Goal: Task Accomplishment & Management: Manage account settings

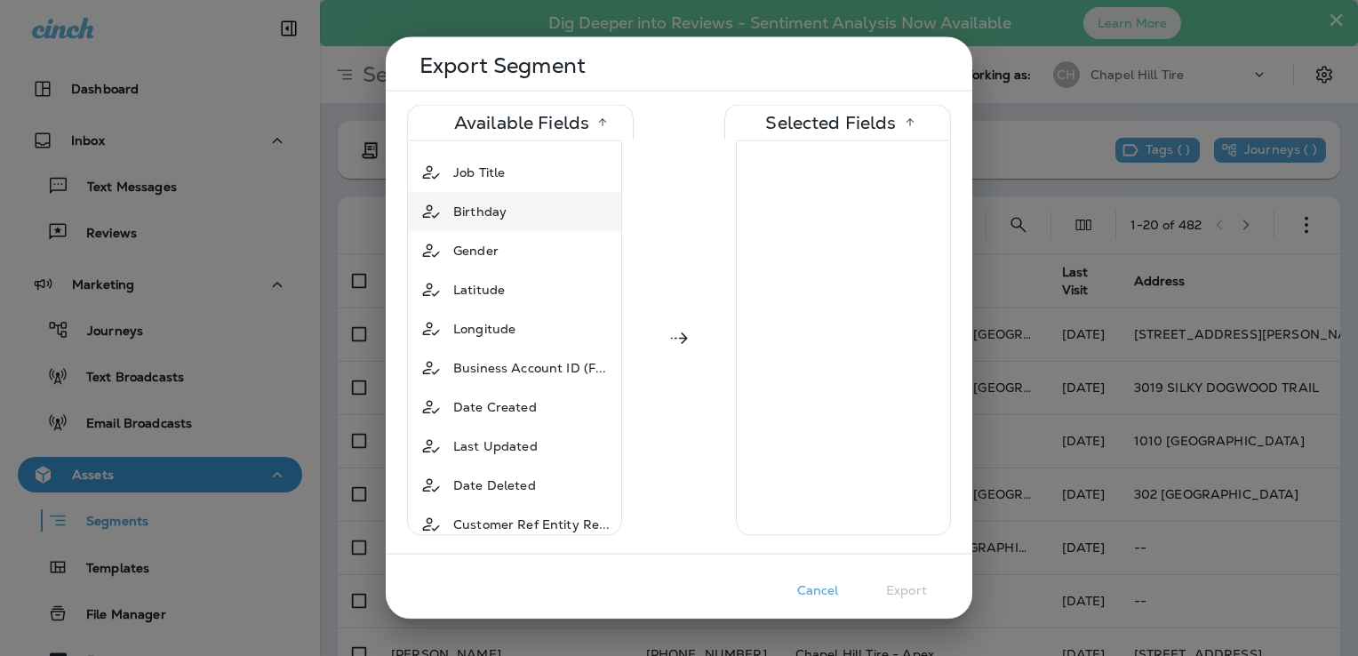
scroll to position [444, 0]
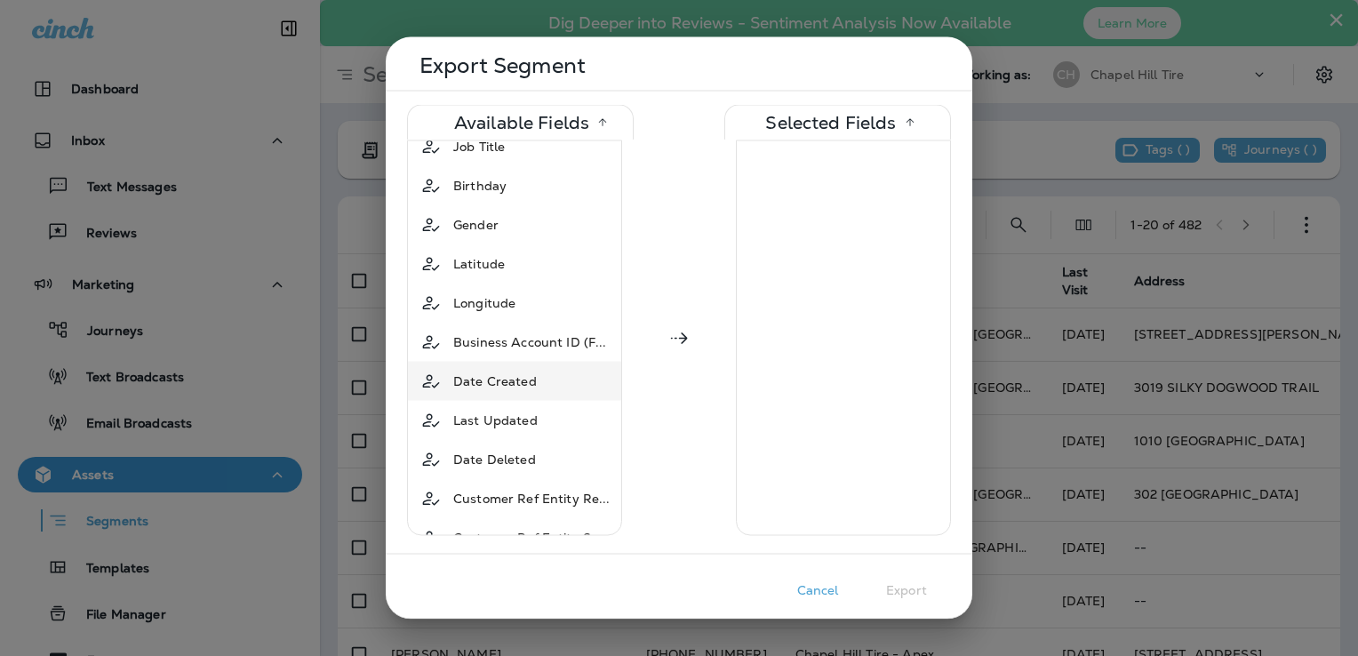
click at [484, 375] on span "Date Created" at bounding box center [495, 381] width 84 height 18
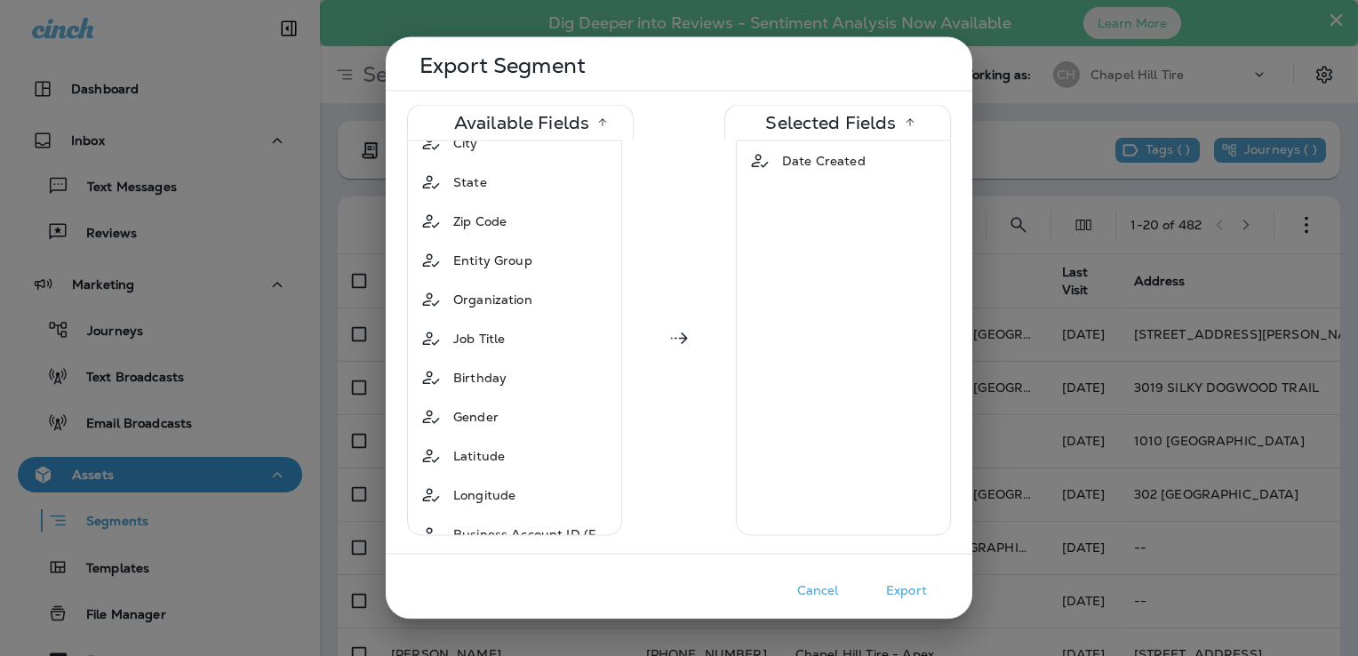
scroll to position [0, 0]
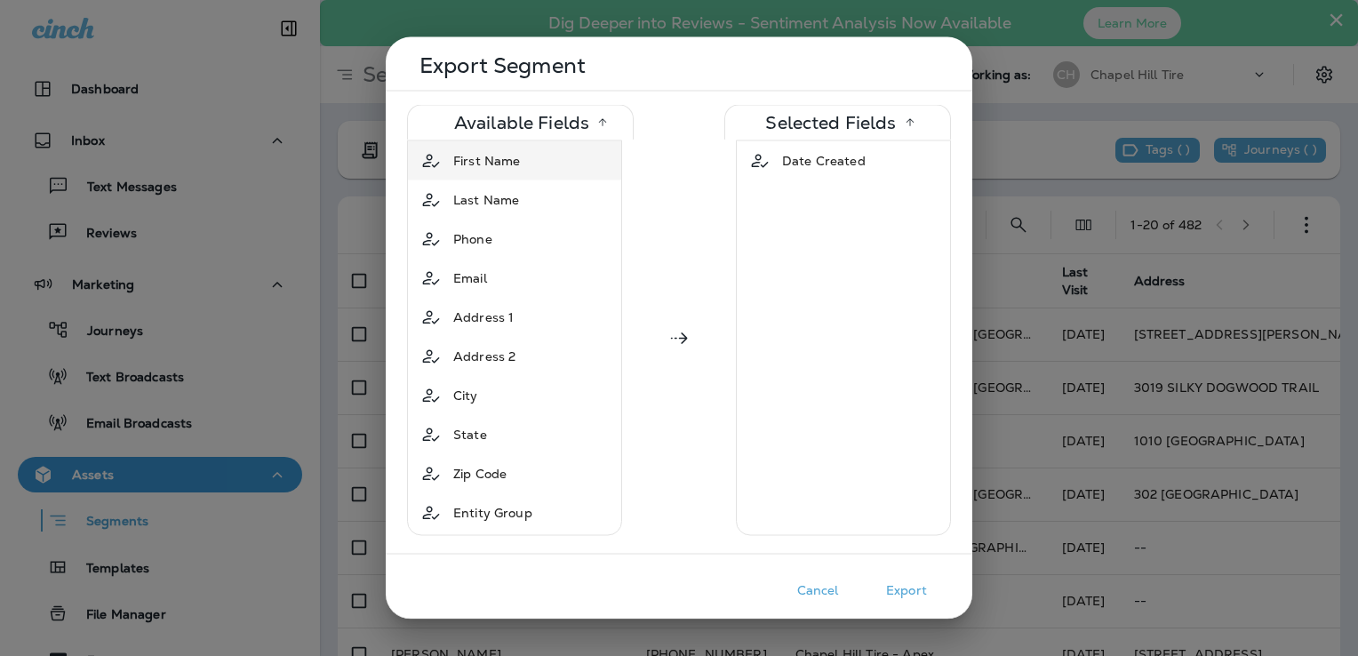
click at [482, 169] on span "First Name" at bounding box center [486, 161] width 67 height 18
click at [482, 156] on span "Last Name" at bounding box center [486, 161] width 66 height 18
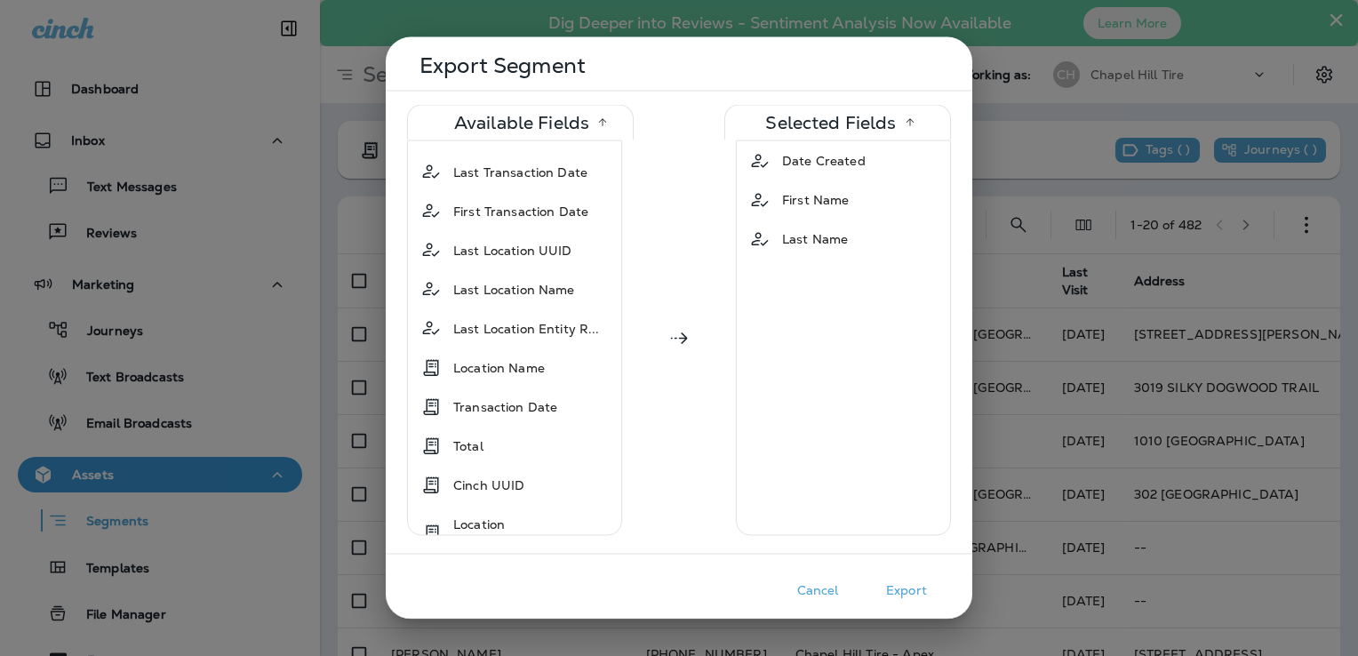
scroll to position [1600, 0]
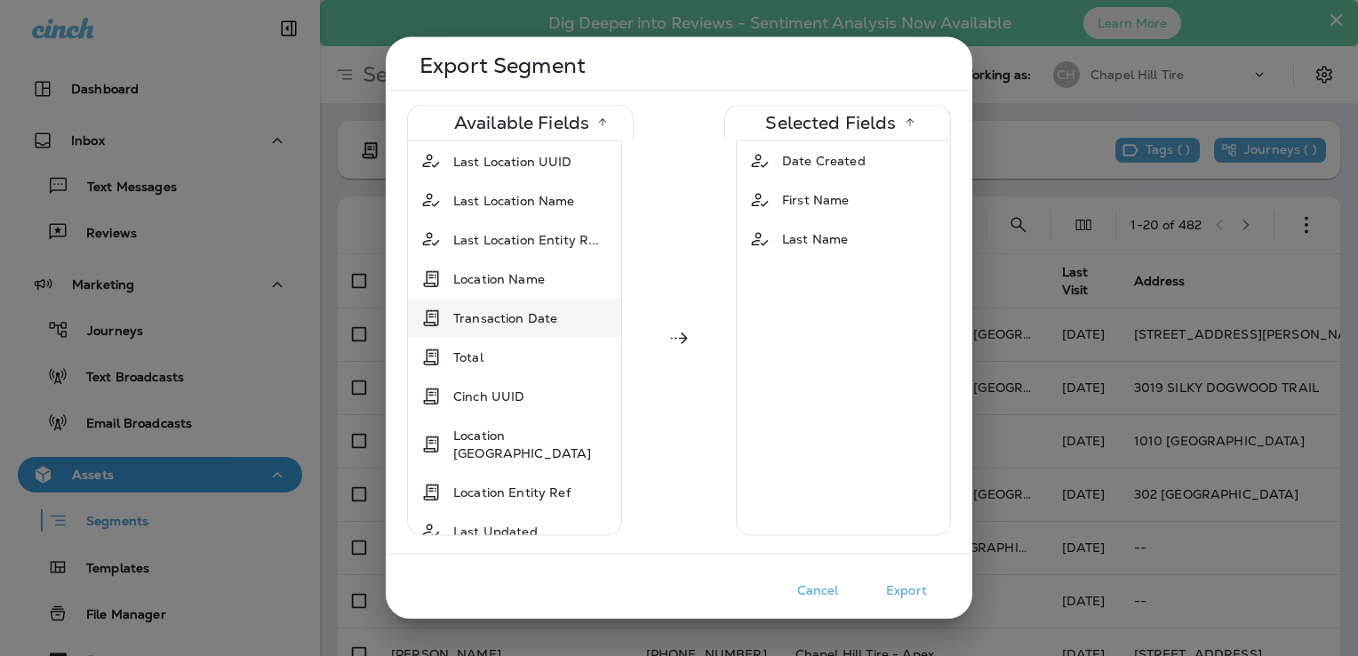
click at [502, 308] on span "Transaction Date" at bounding box center [505, 317] width 104 height 18
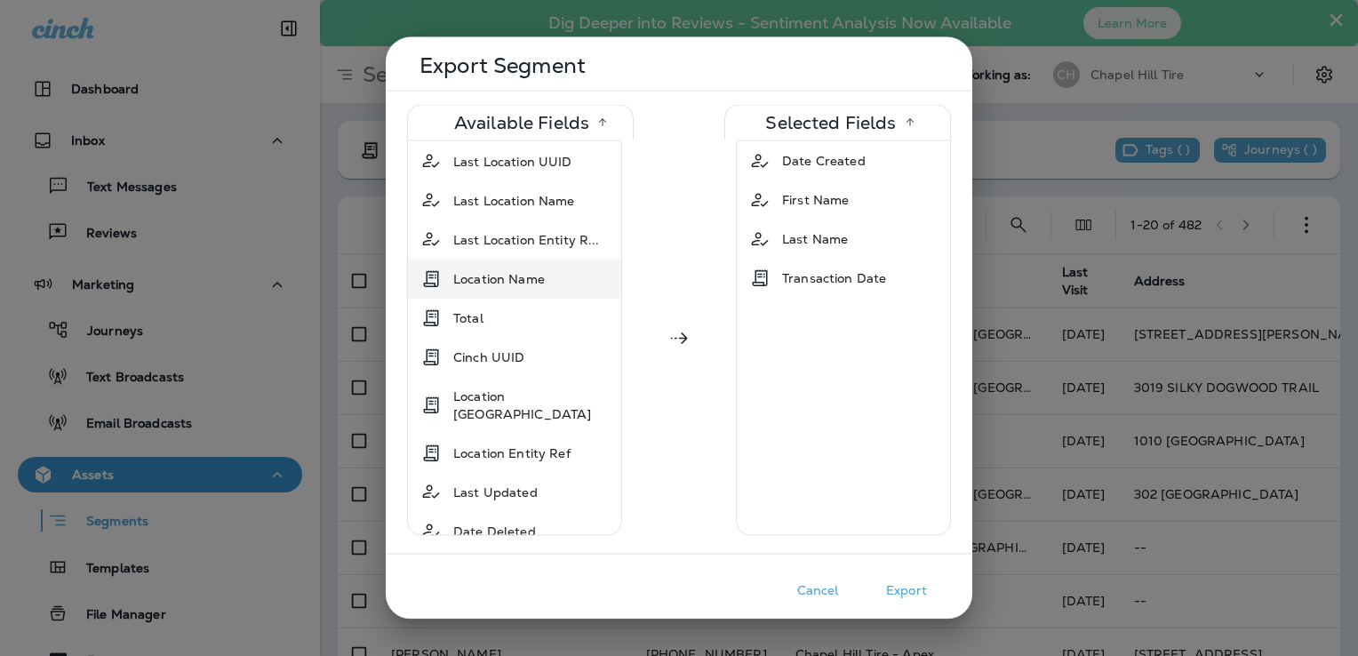
click at [488, 269] on span "Location Name" at bounding box center [499, 278] width 92 height 18
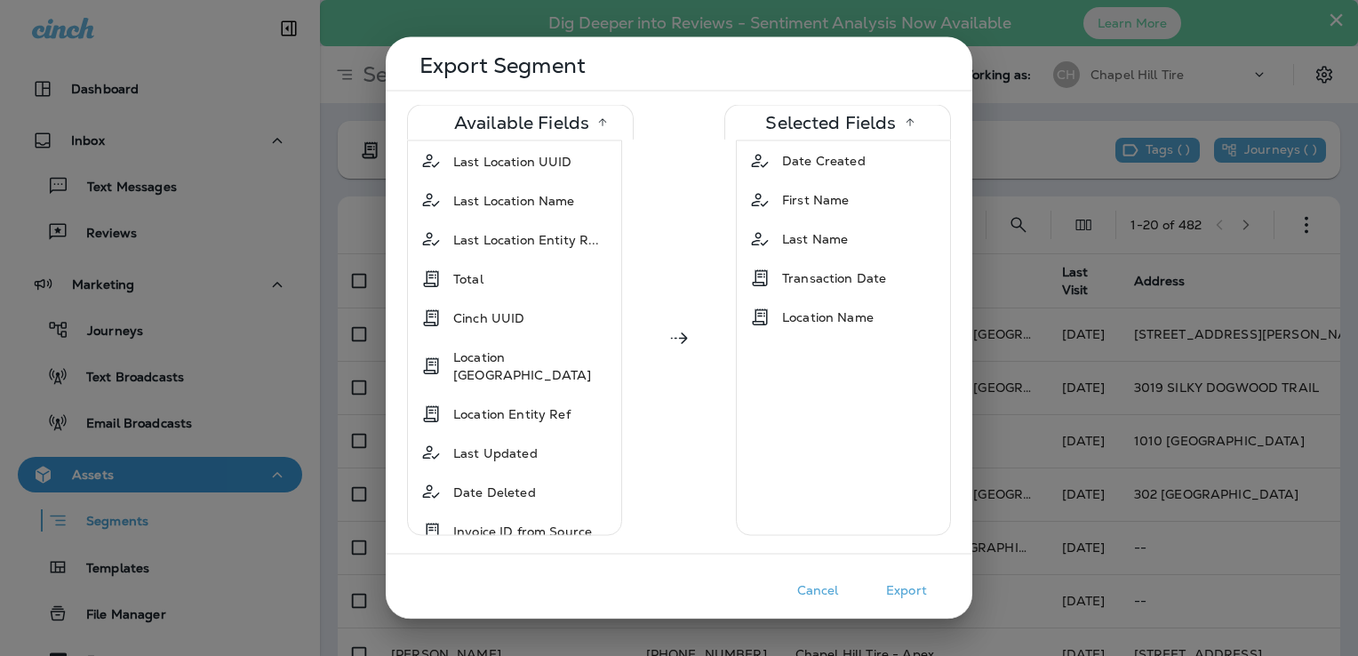
click at [488, 262] on div "Total" at bounding box center [468, 278] width 44 height 32
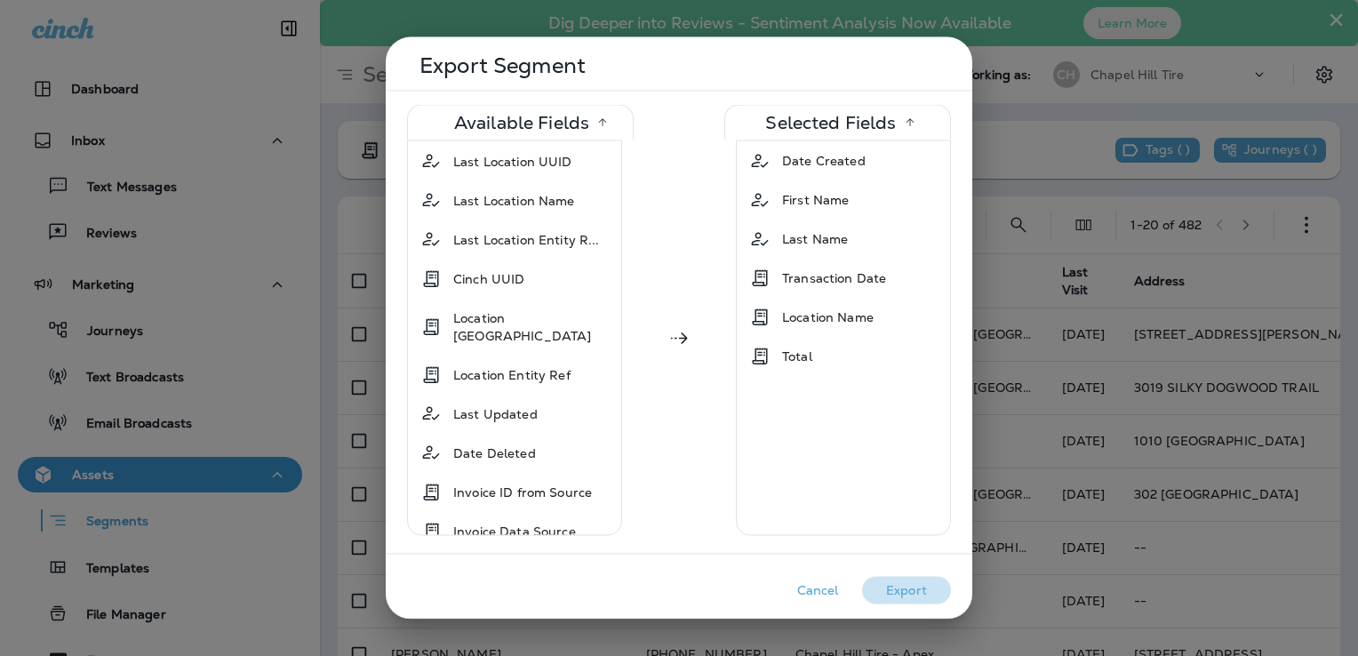
click at [902, 588] on button "Export" at bounding box center [906, 591] width 89 height 28
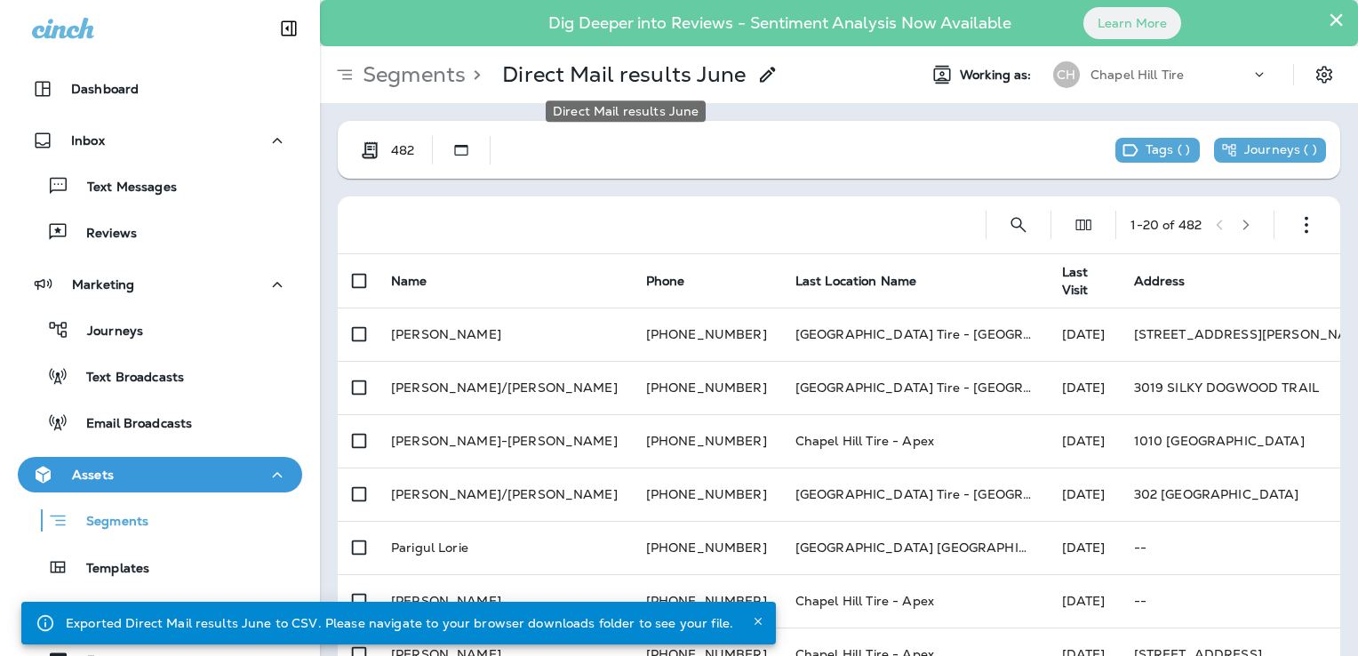
click at [538, 73] on p "Direct Mail results June" at bounding box center [624, 74] width 244 height 27
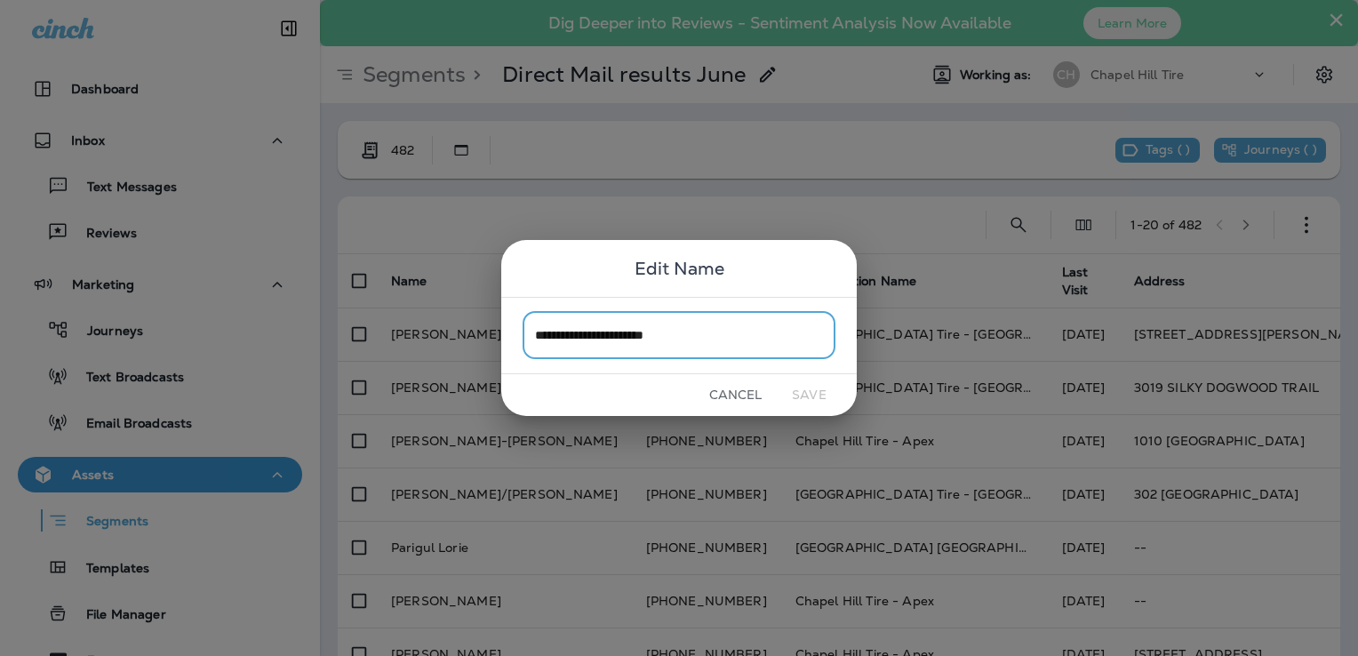
click at [693, 342] on input "**********" at bounding box center [679, 335] width 313 height 47
type input "**********"
click at [804, 389] on button "Save" at bounding box center [809, 395] width 67 height 28
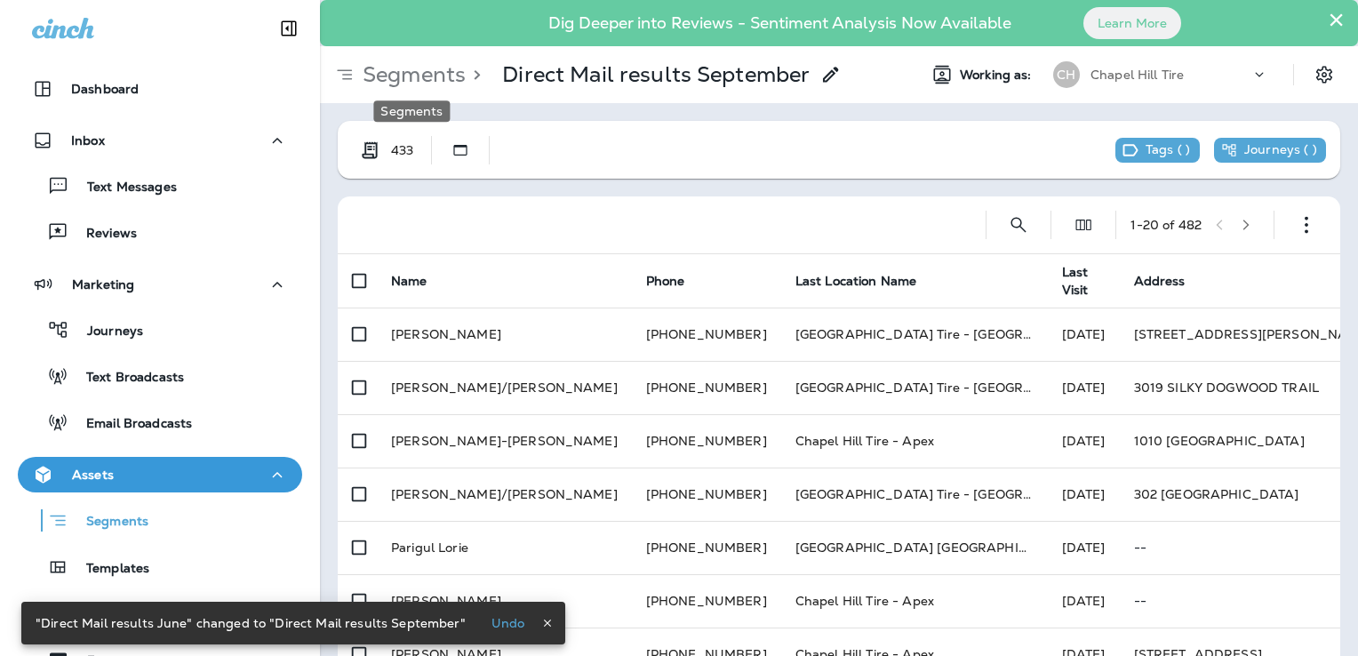
click at [407, 80] on p "Segments" at bounding box center [411, 74] width 110 height 27
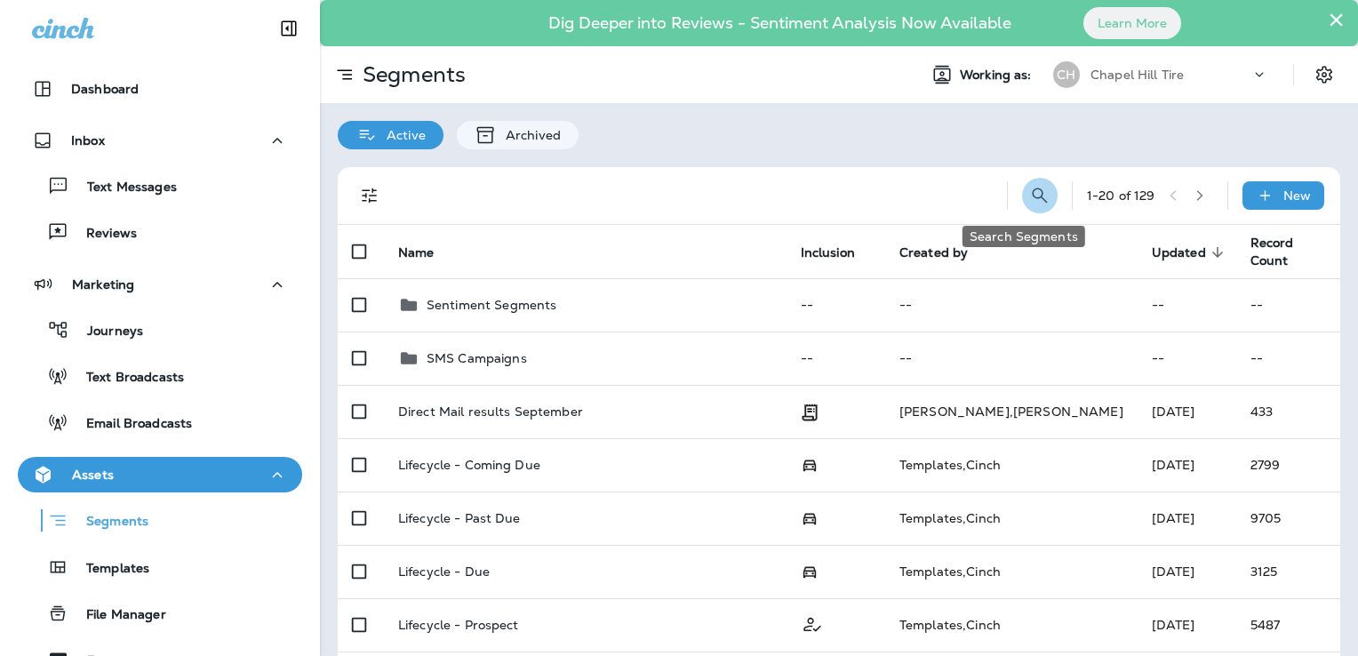
click at [1029, 194] on icon "Search Segments" at bounding box center [1039, 195] width 21 height 21
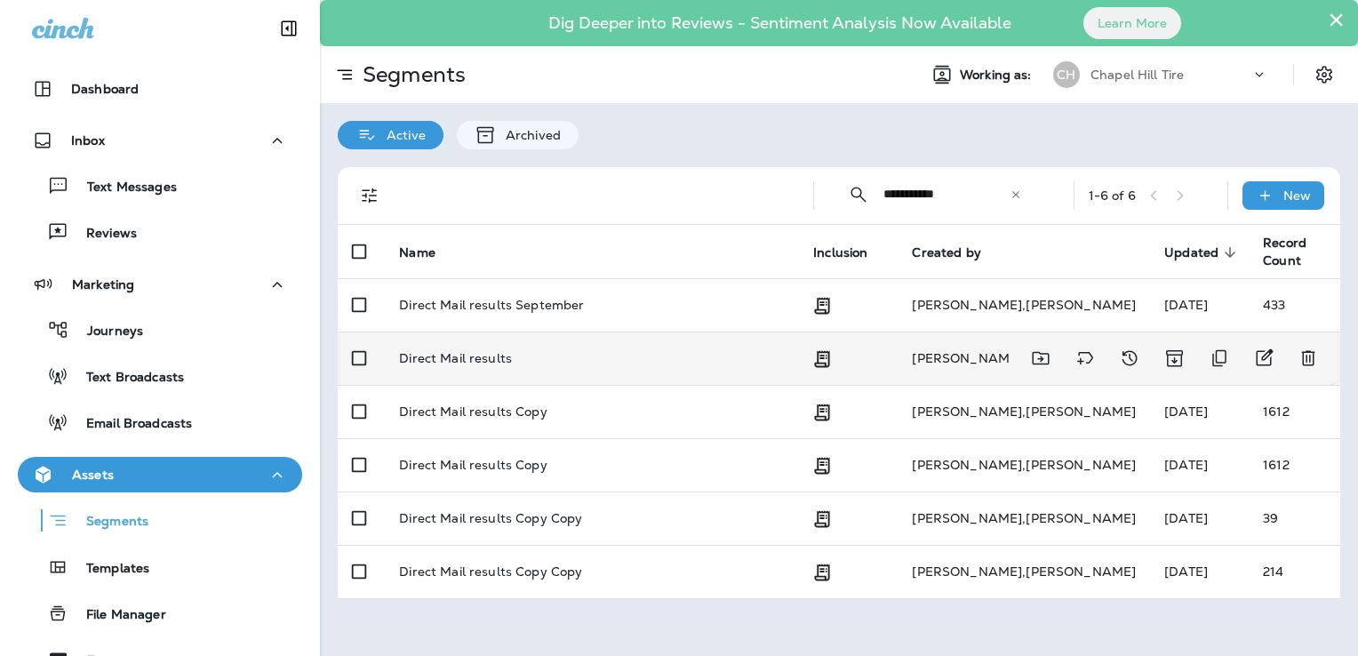
type input "**********"
click at [487, 351] on p "Direct Mail results" at bounding box center [455, 358] width 113 height 14
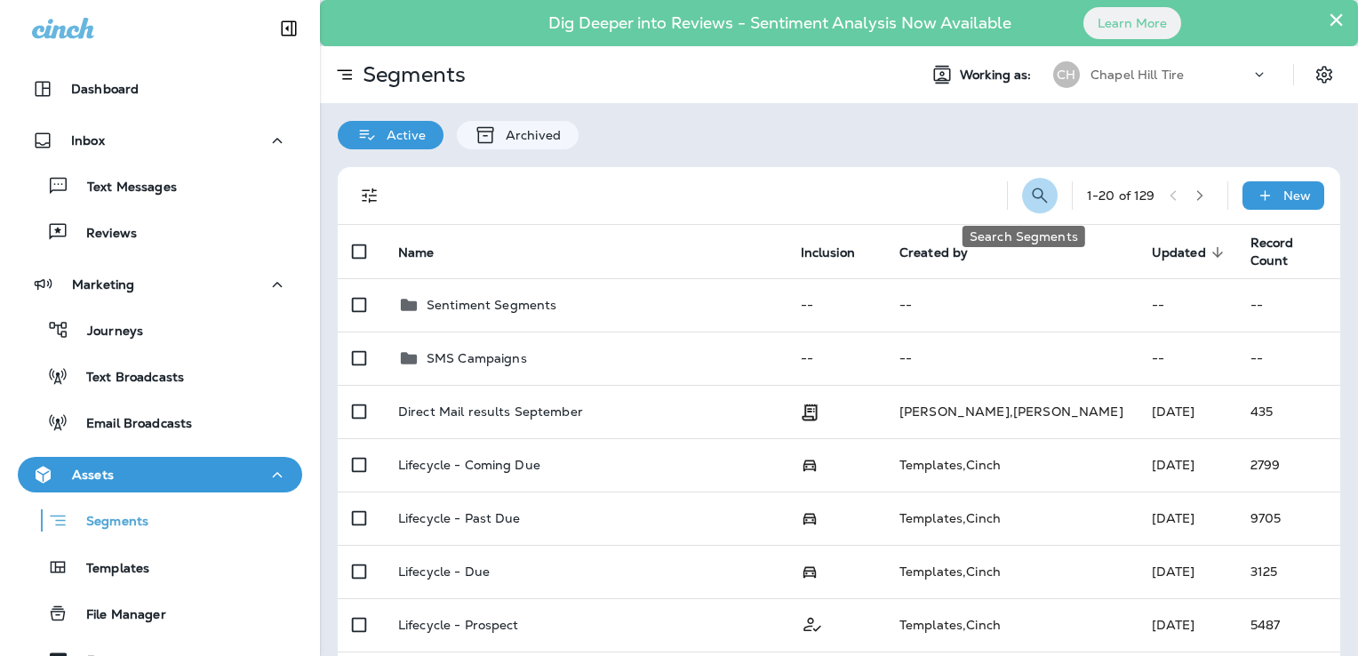
click at [1029, 202] on icon "Search Segments" at bounding box center [1039, 195] width 21 height 21
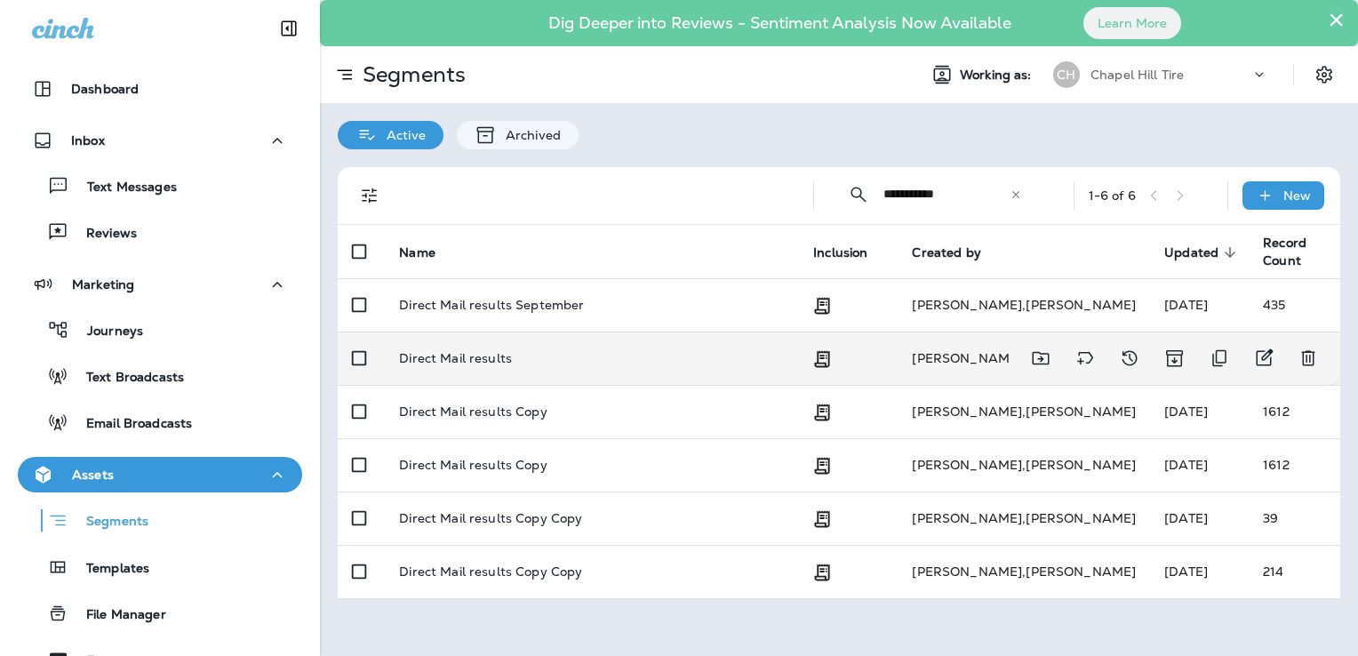
type input "**********"
click at [476, 351] on p "Direct Mail results" at bounding box center [455, 358] width 113 height 14
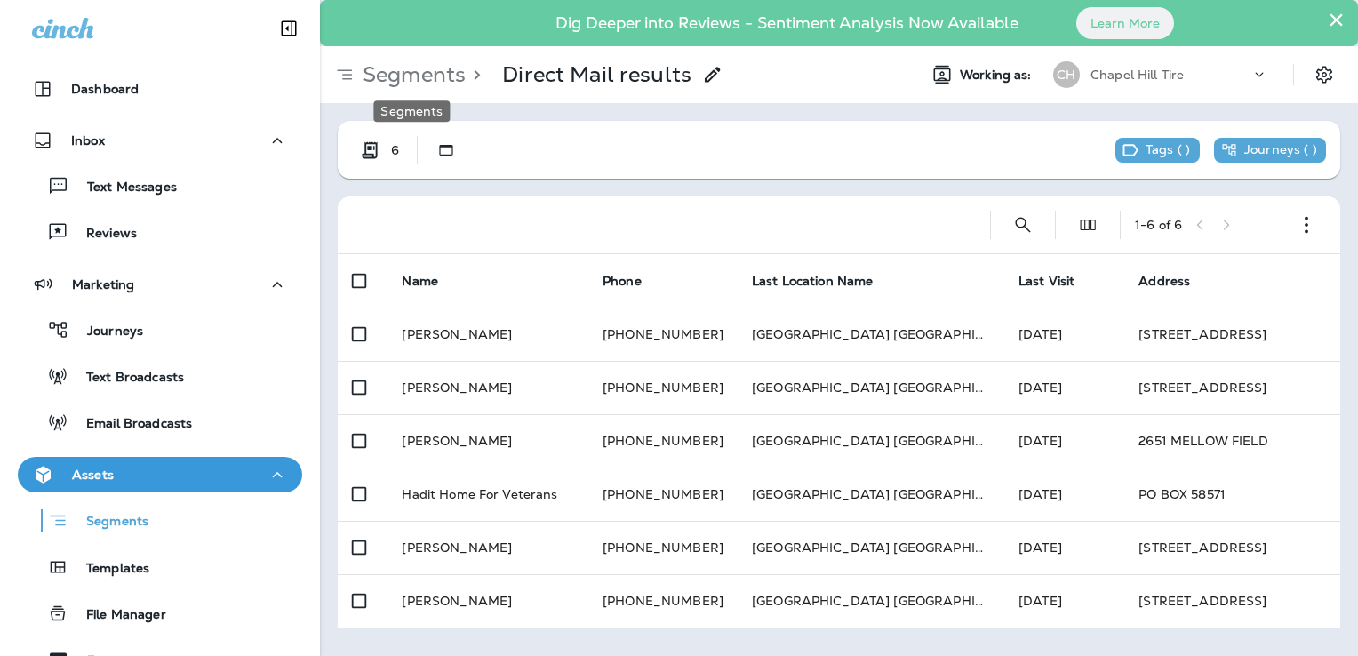
click at [396, 70] on p "Segments" at bounding box center [411, 74] width 110 height 27
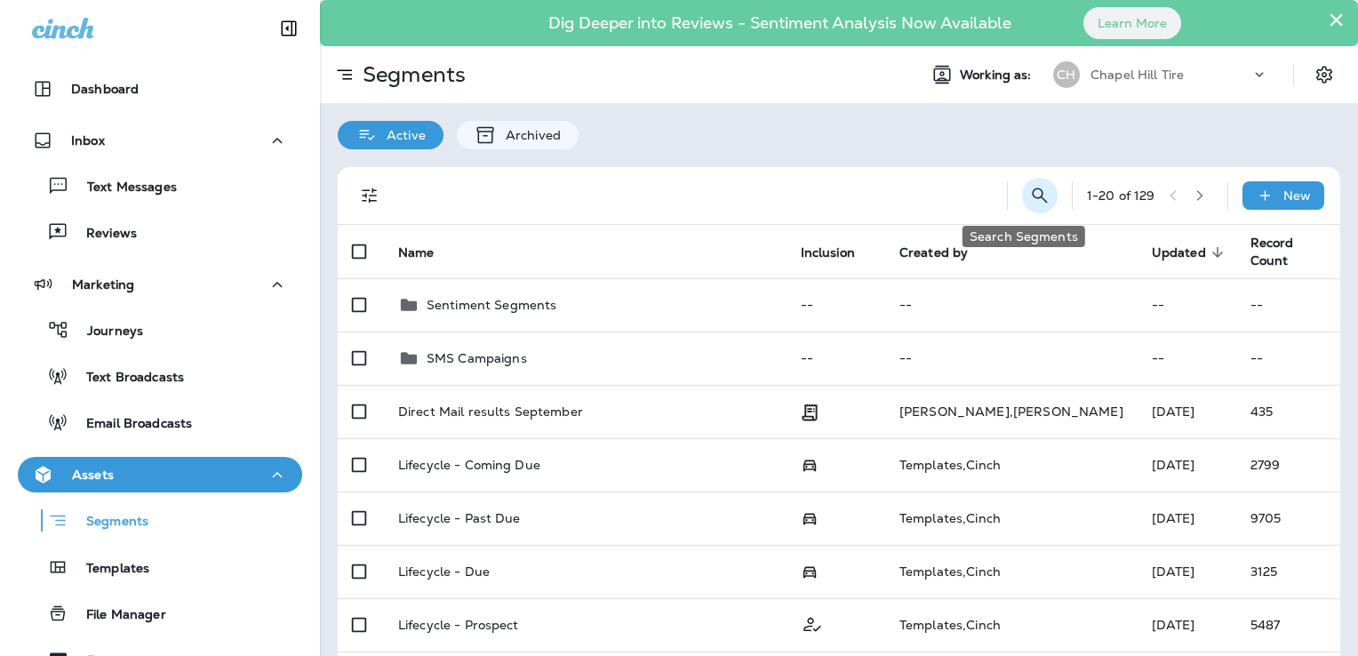
click at [1029, 199] on icon "Search Segments" at bounding box center [1039, 195] width 21 height 21
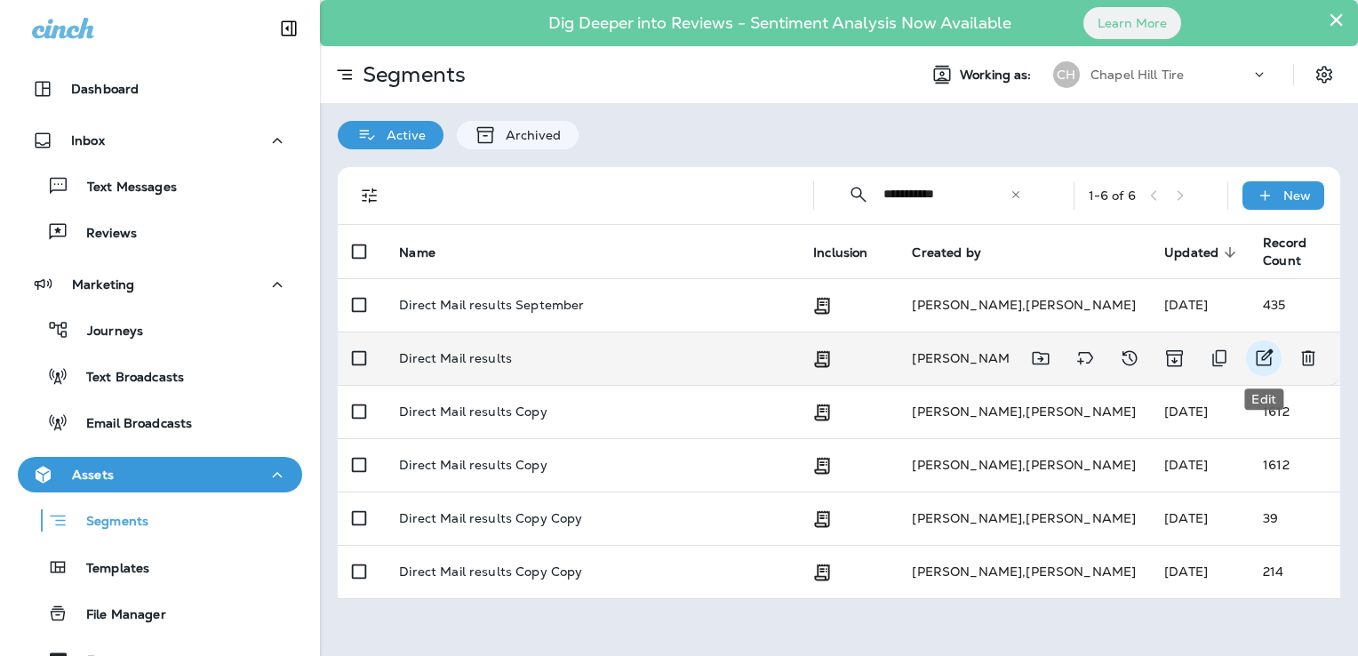
type input "**********"
click at [1263, 353] on icon "Edit" at bounding box center [1263, 358] width 21 height 21
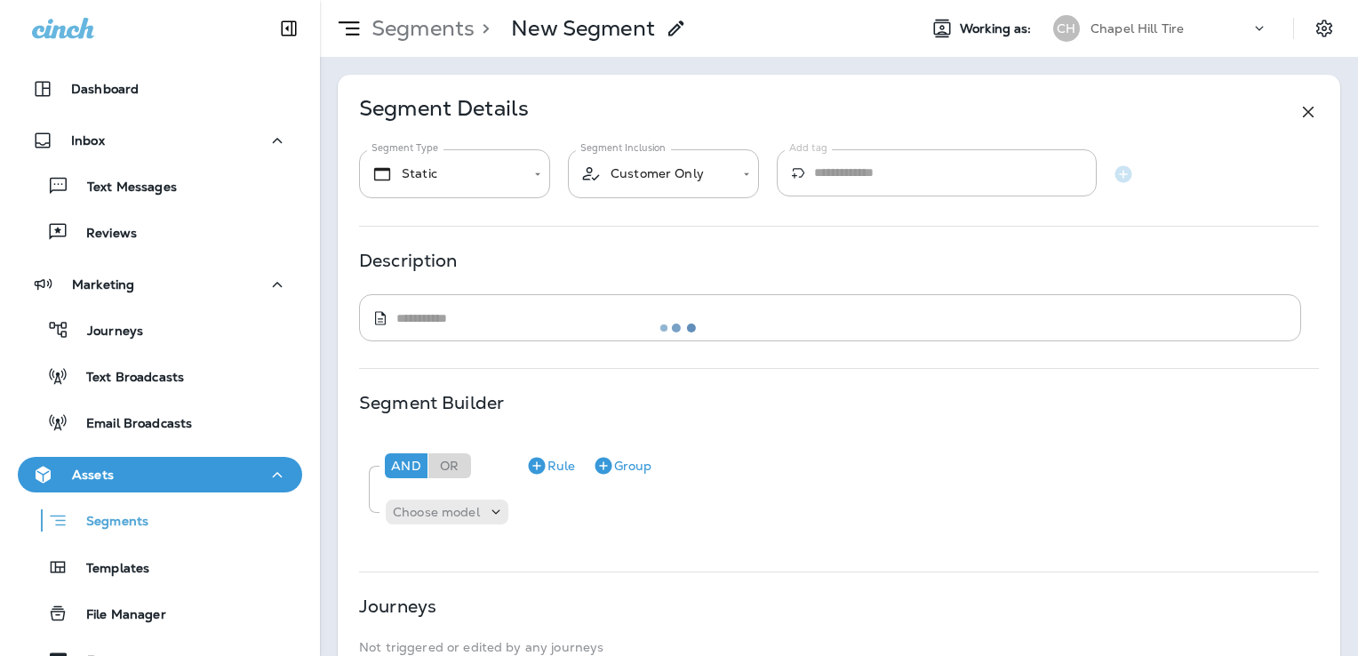
type input "**********"
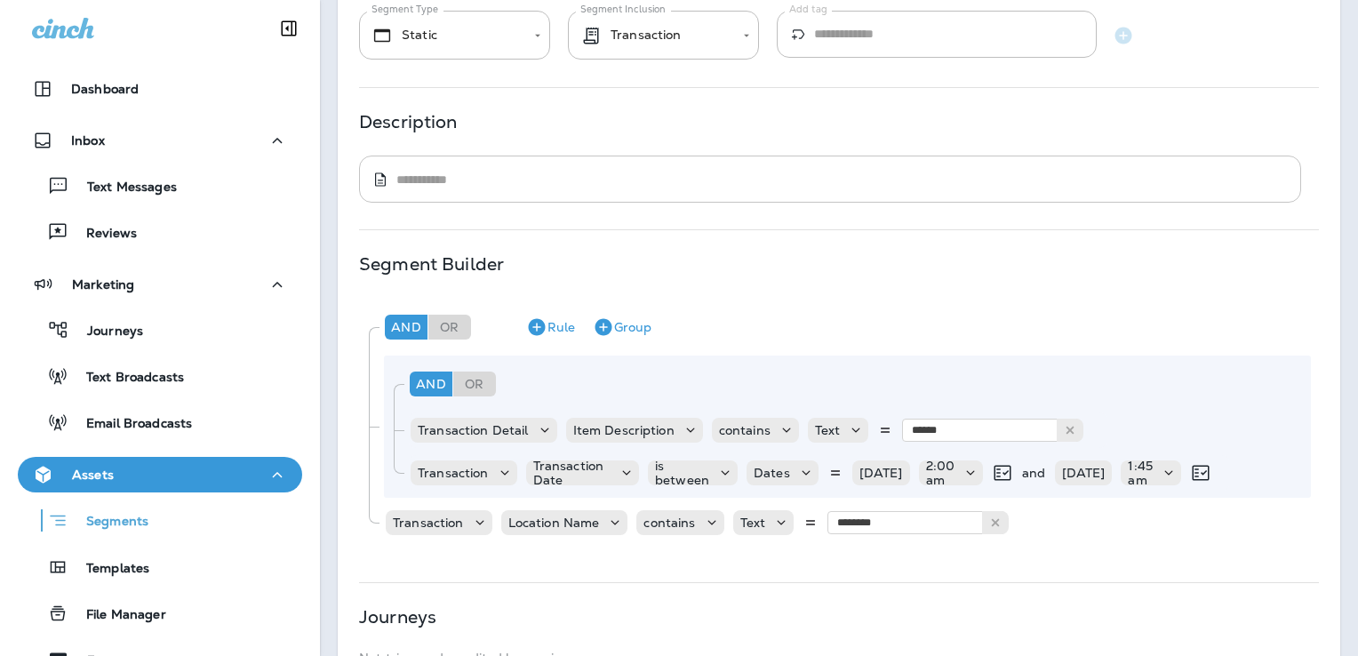
scroll to position [267, 0]
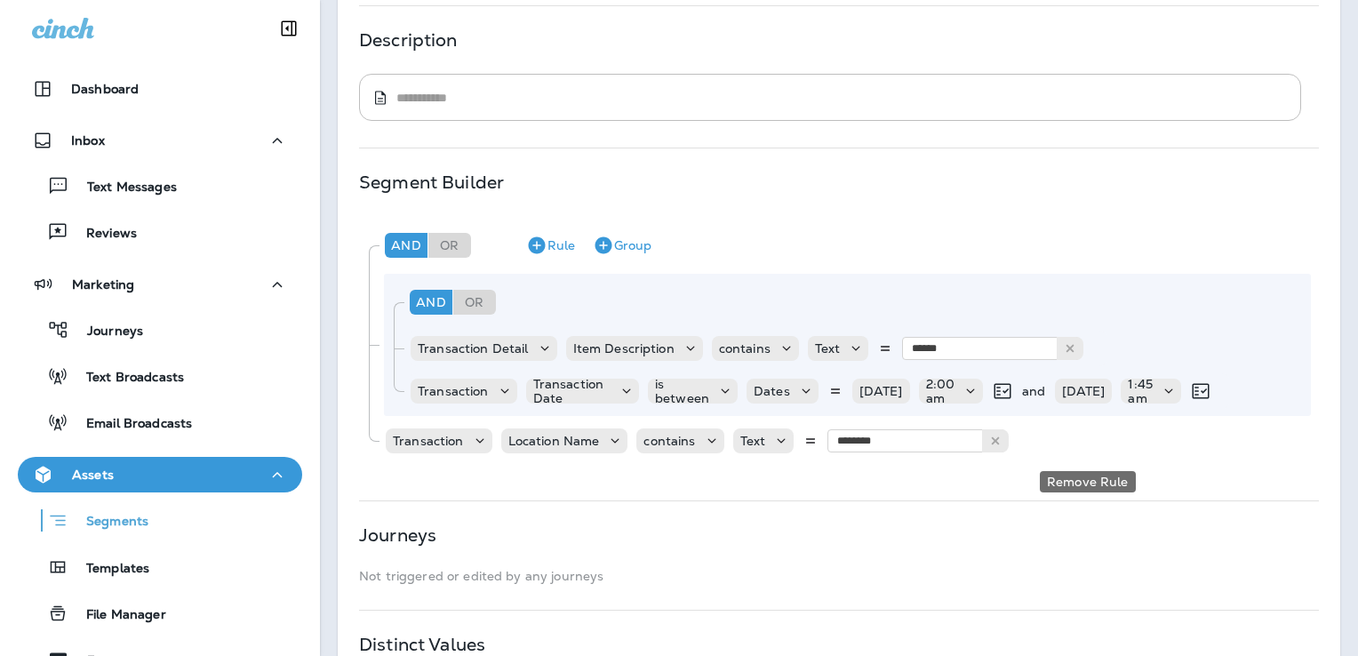
click at [1091, 444] on icon "Remove Rule" at bounding box center [1088, 440] width 21 height 21
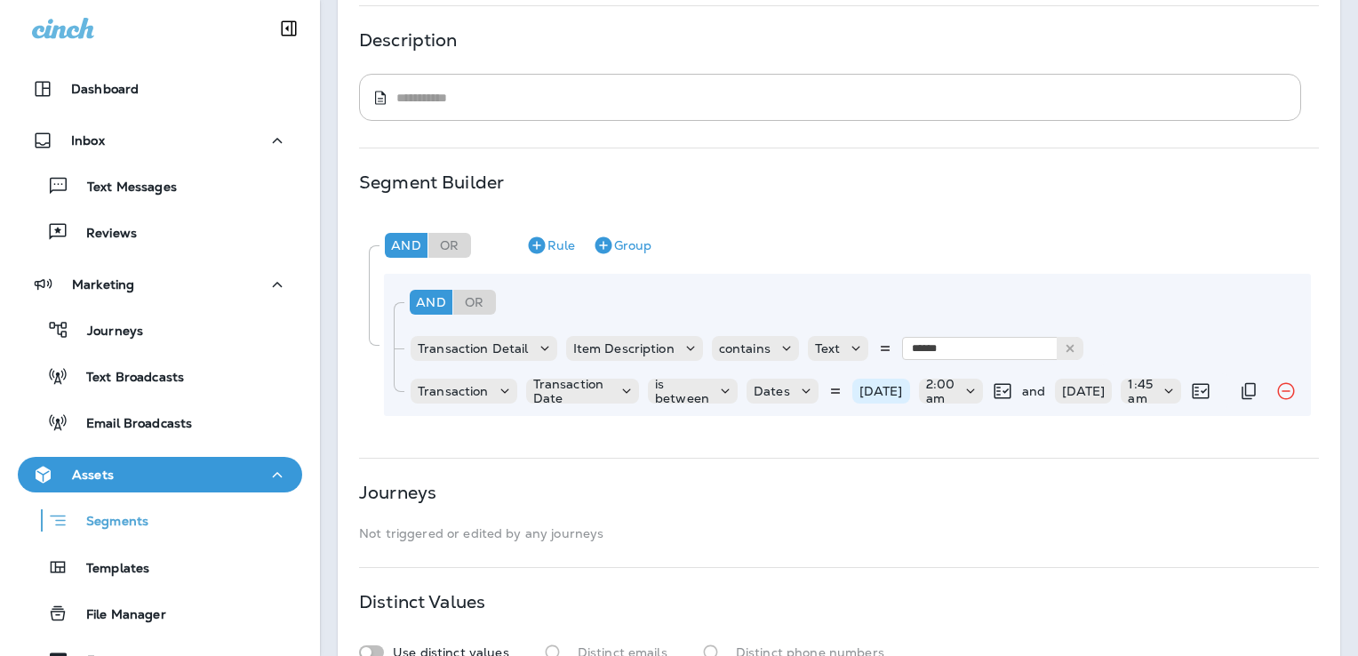
click at [864, 390] on p "[DATE]" at bounding box center [882, 391] width 44 height 14
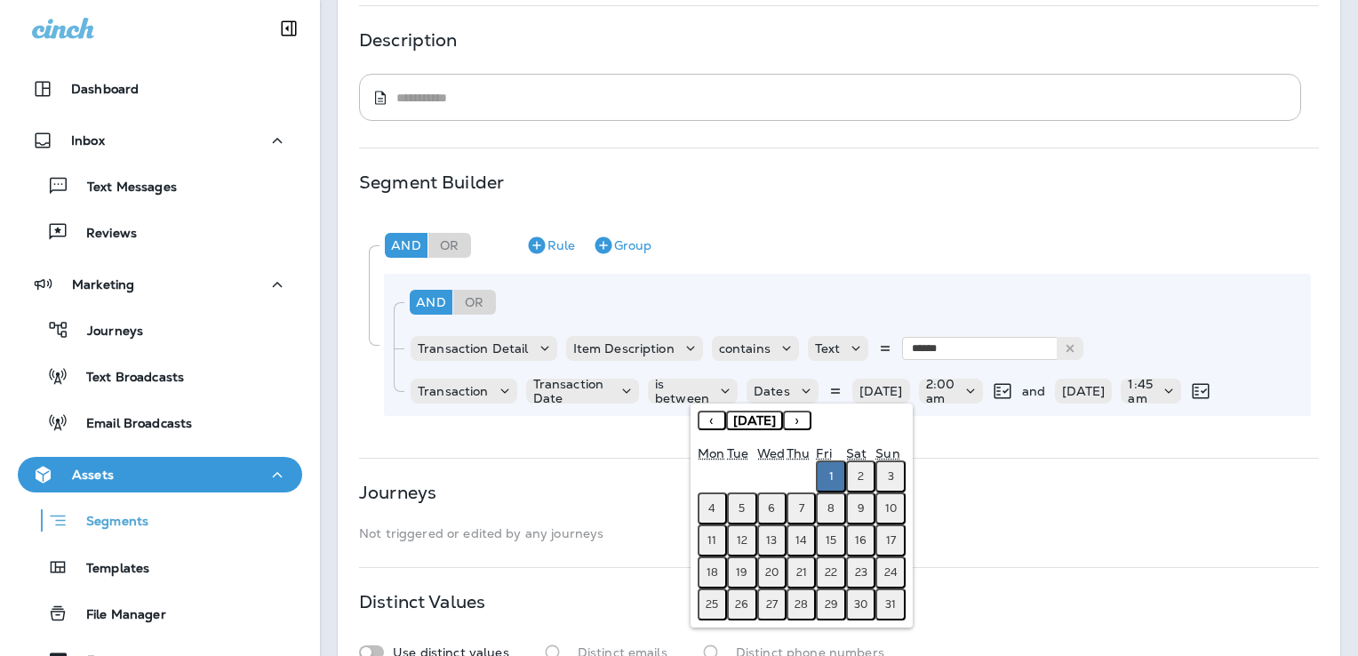
click at [1068, 482] on div "**********" at bounding box center [839, 274] width 1003 height 841
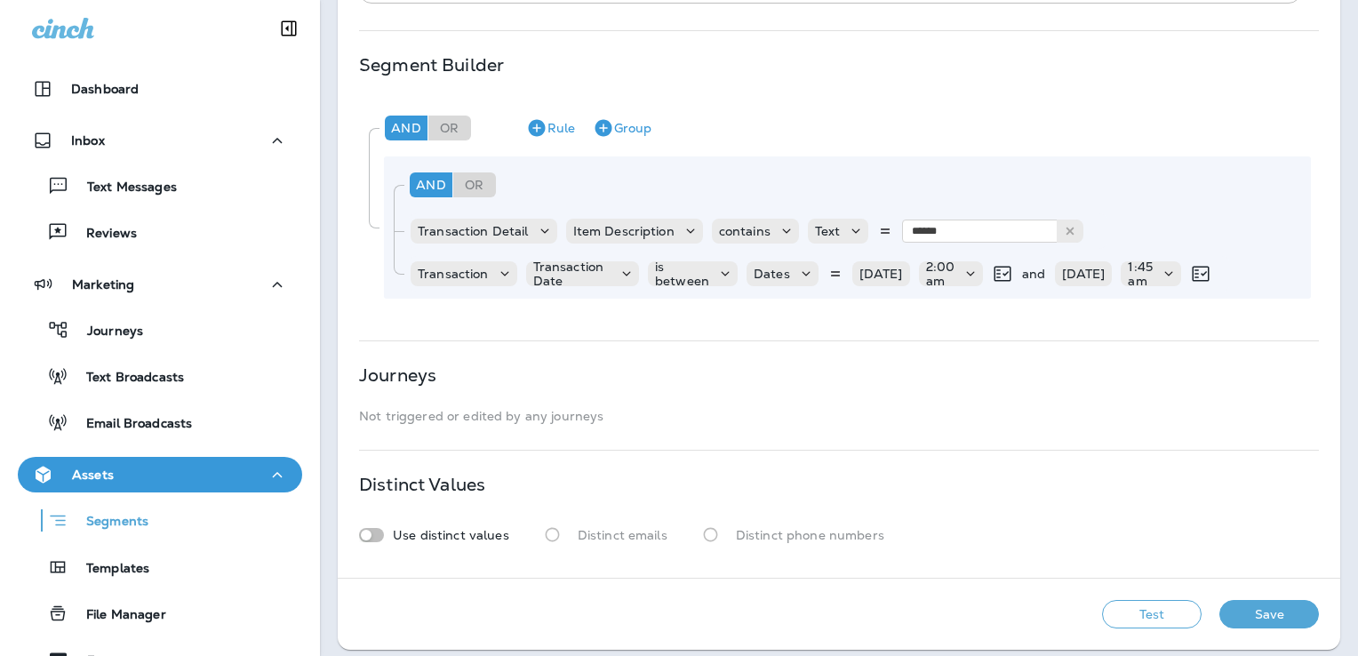
scroll to position [395, 0]
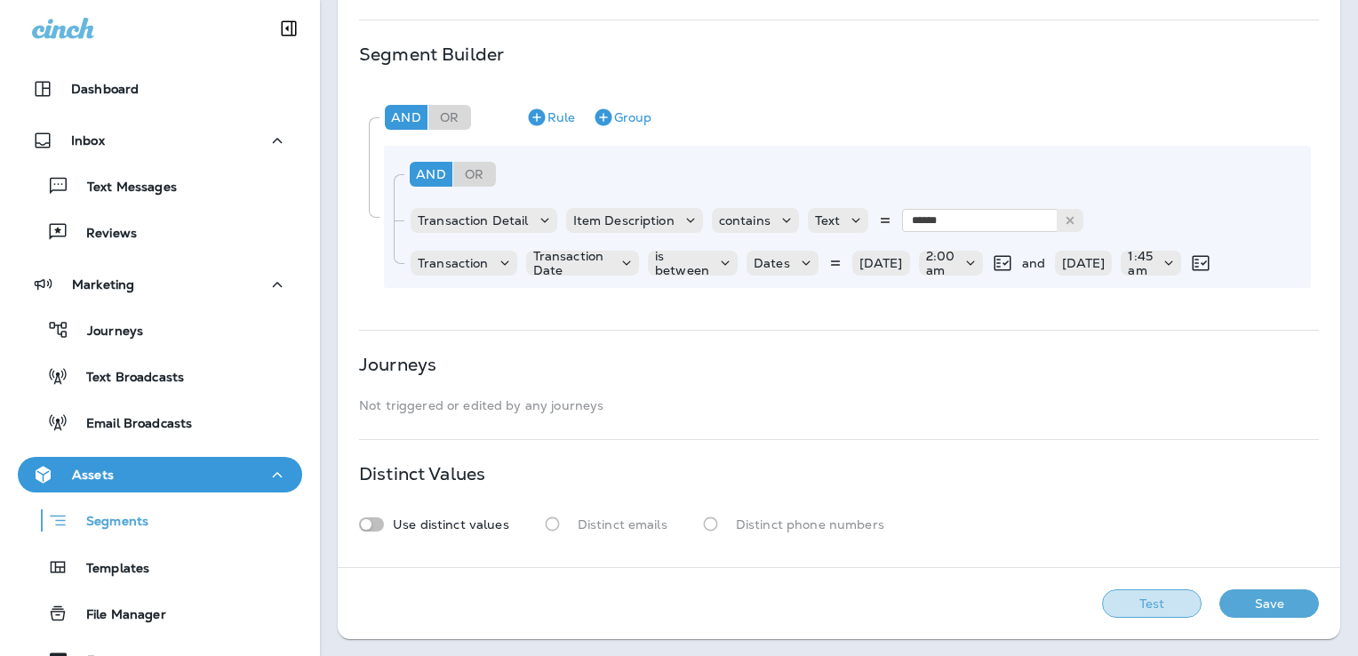
click at [1152, 601] on button "Test" at bounding box center [1152, 603] width 100 height 28
click at [1260, 604] on button "Save" at bounding box center [1270, 603] width 100 height 28
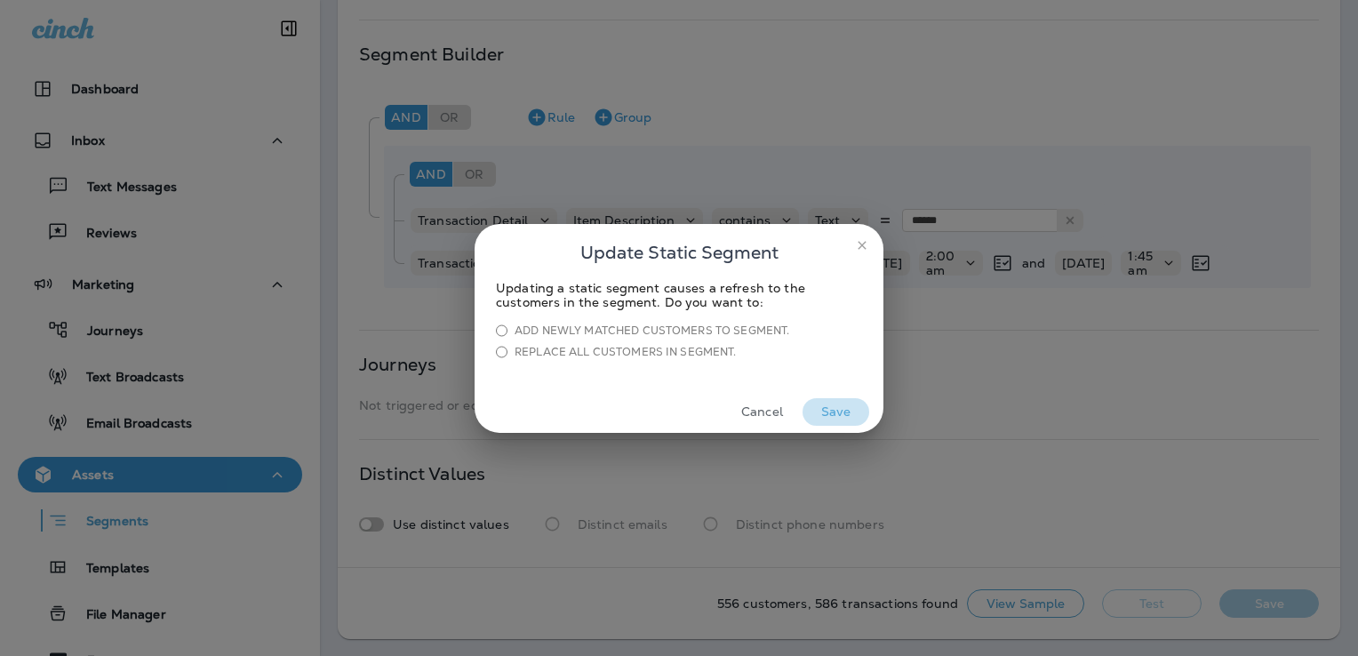
click at [840, 414] on button "Save" at bounding box center [836, 412] width 67 height 28
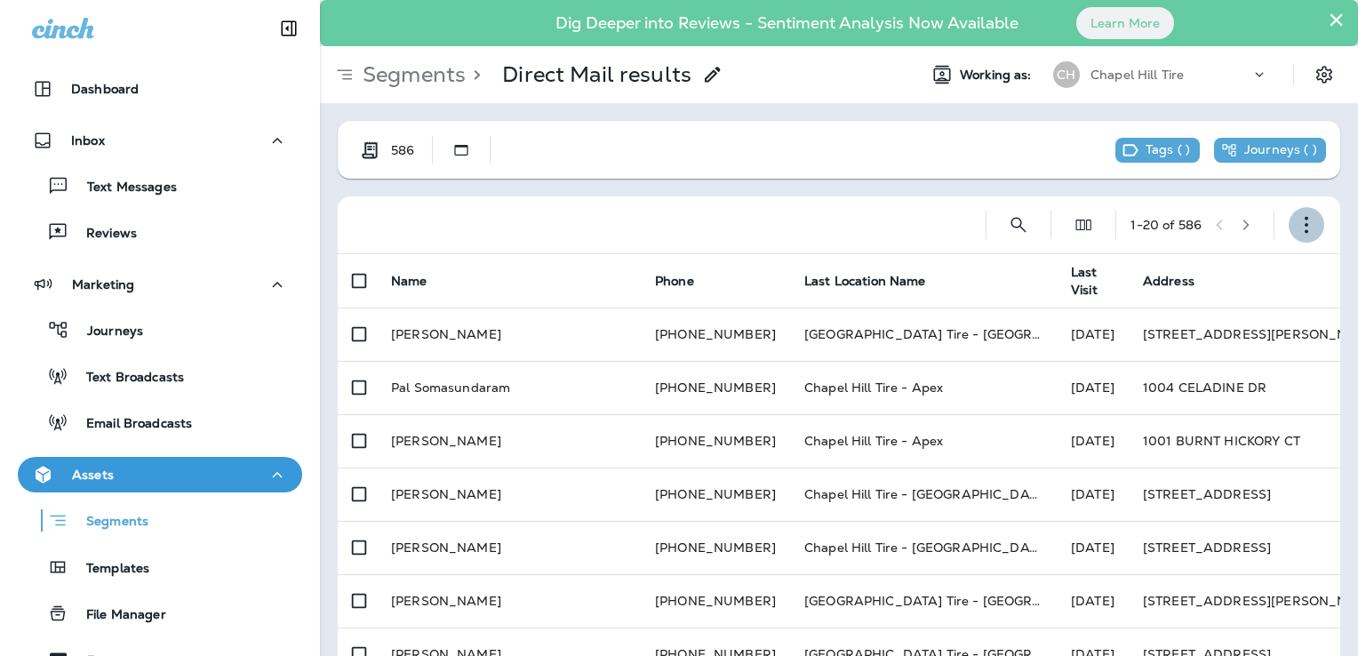
click at [1298, 228] on icon "button" at bounding box center [1307, 225] width 18 height 18
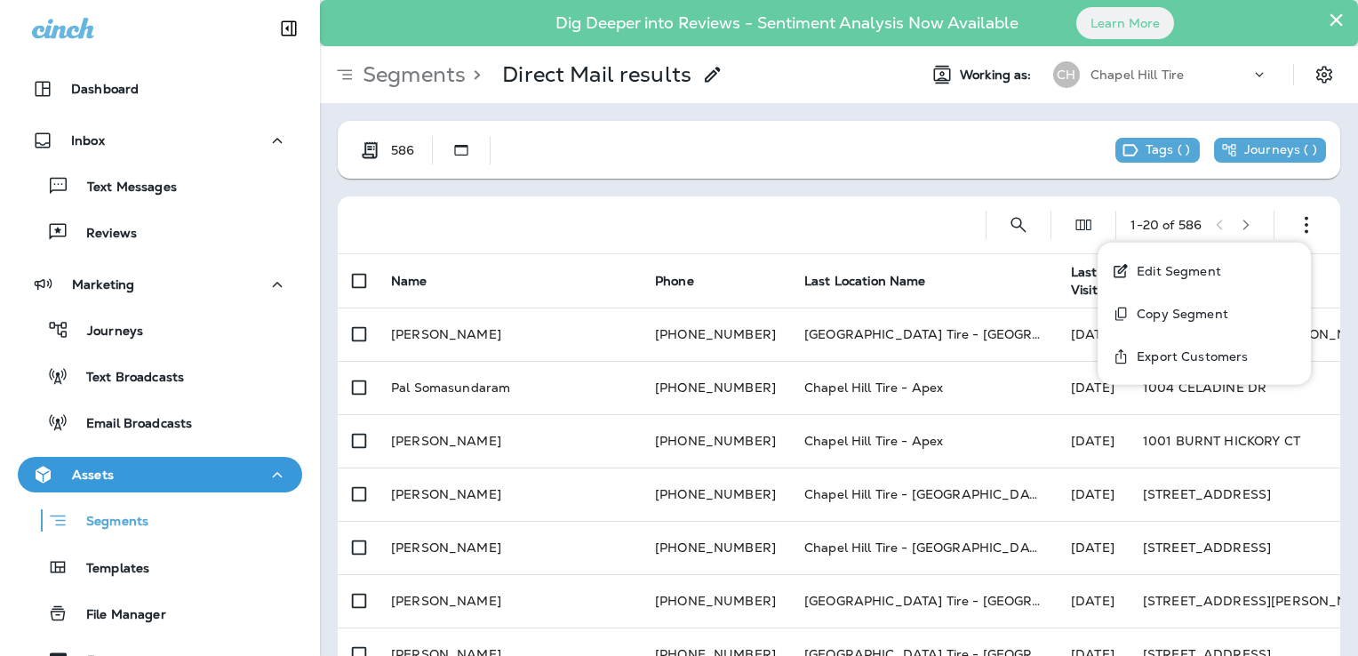
click at [1189, 356] on p "Export Customers" at bounding box center [1189, 356] width 118 height 14
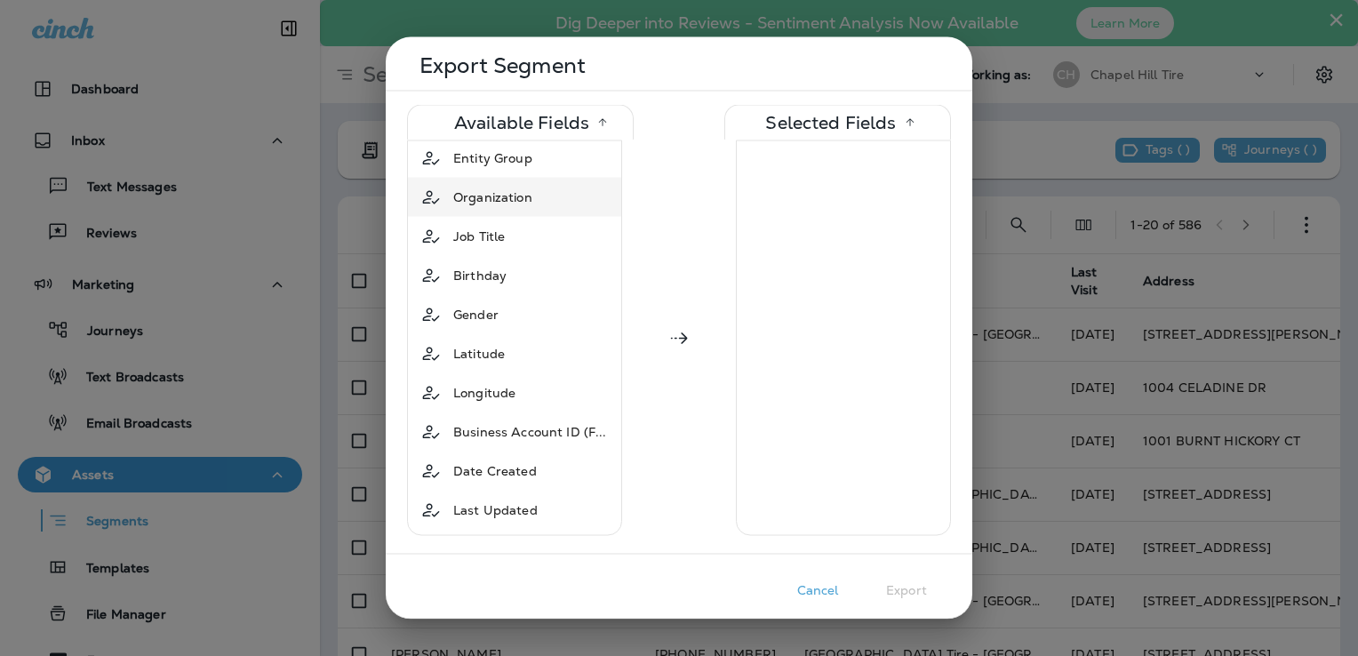
scroll to position [356, 0]
click at [524, 463] on span "Date Created" at bounding box center [495, 470] width 84 height 18
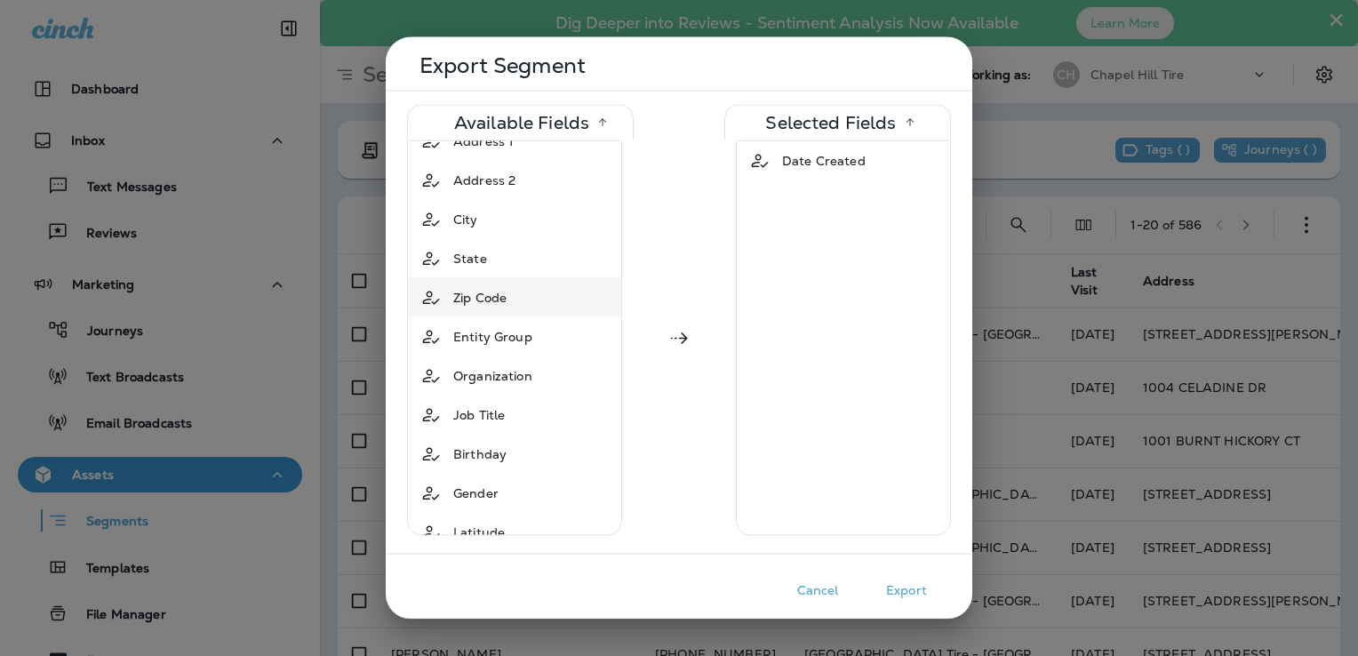
scroll to position [0, 0]
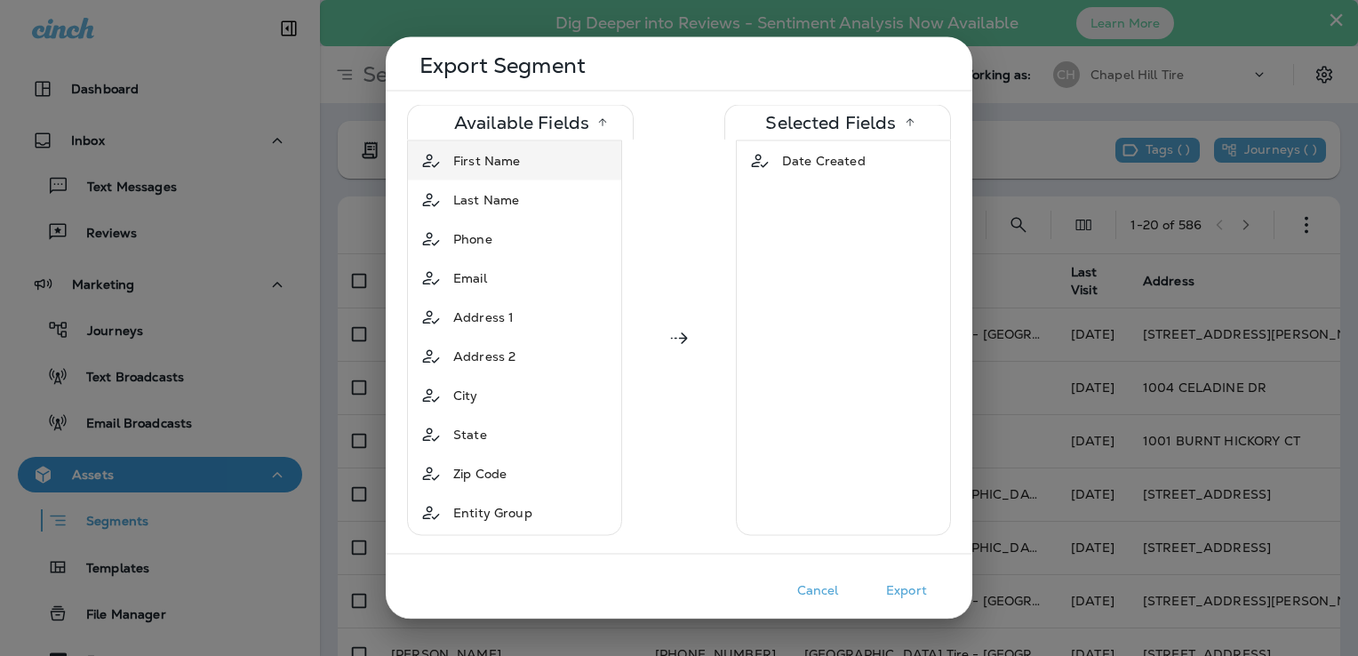
click at [489, 152] on span "First Name" at bounding box center [486, 161] width 67 height 18
click at [492, 168] on span "Last Name" at bounding box center [486, 161] width 66 height 18
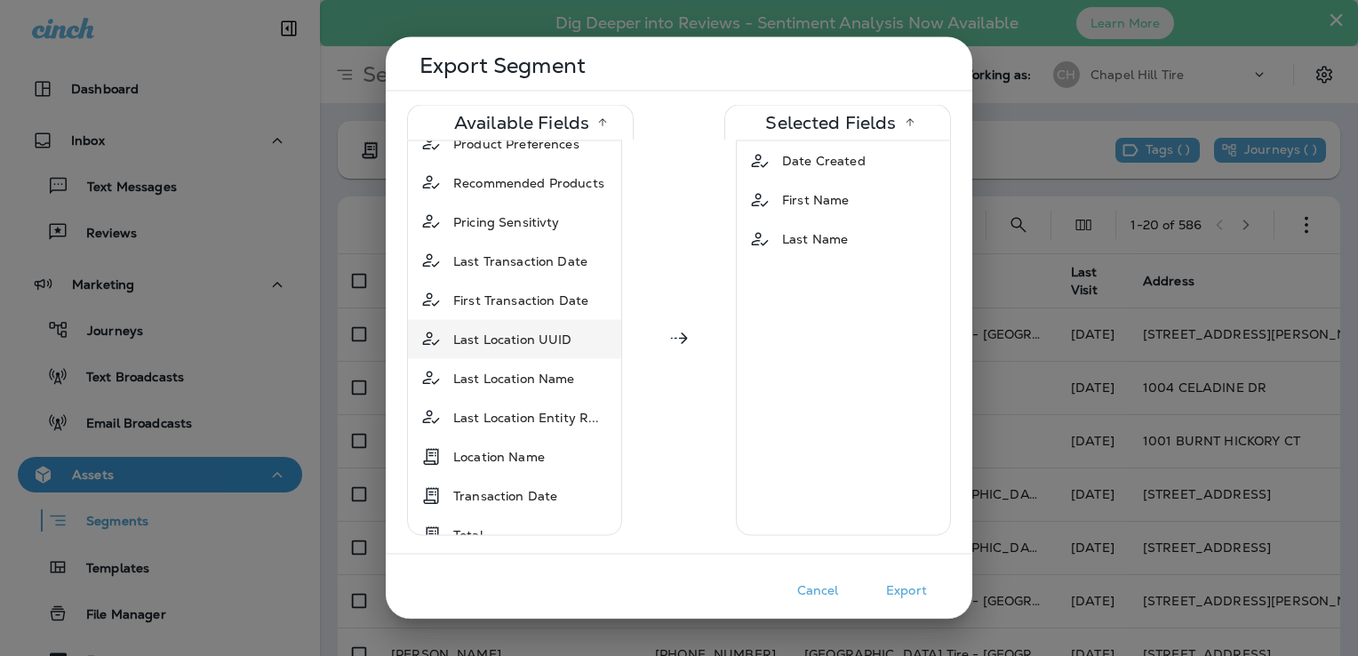
scroll to position [1511, 0]
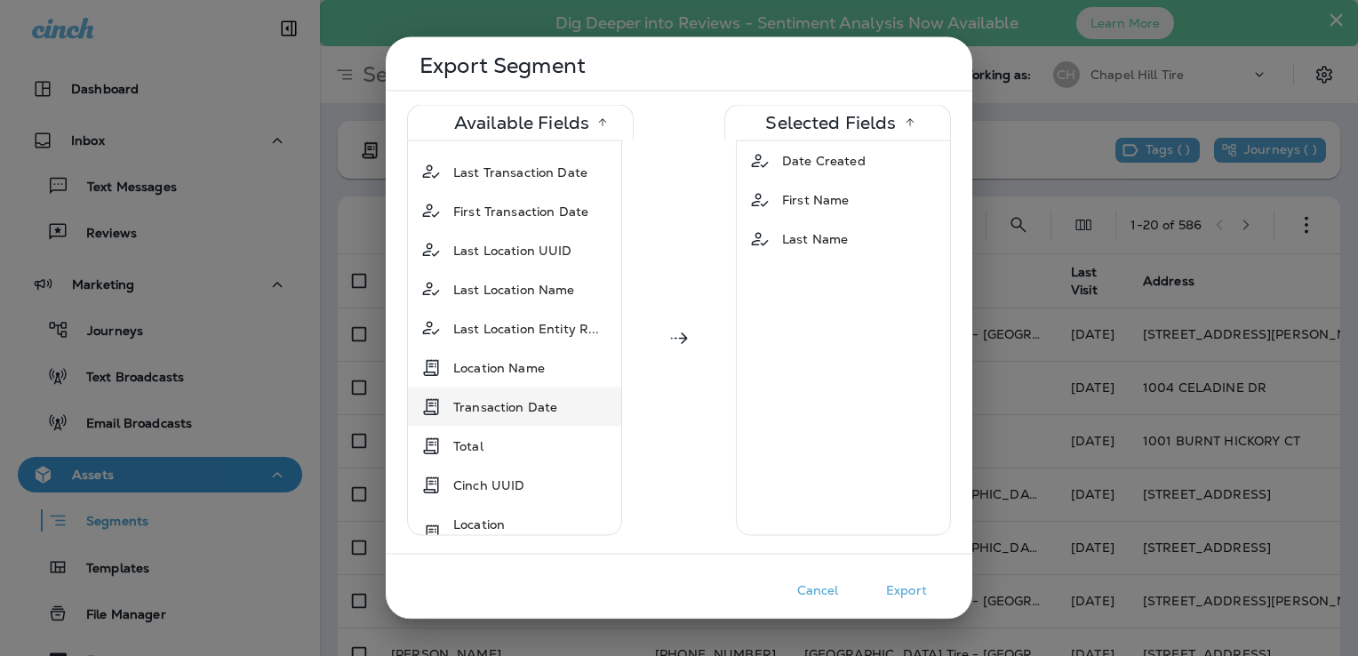
click at [532, 397] on span "Transaction Date" at bounding box center [505, 406] width 104 height 18
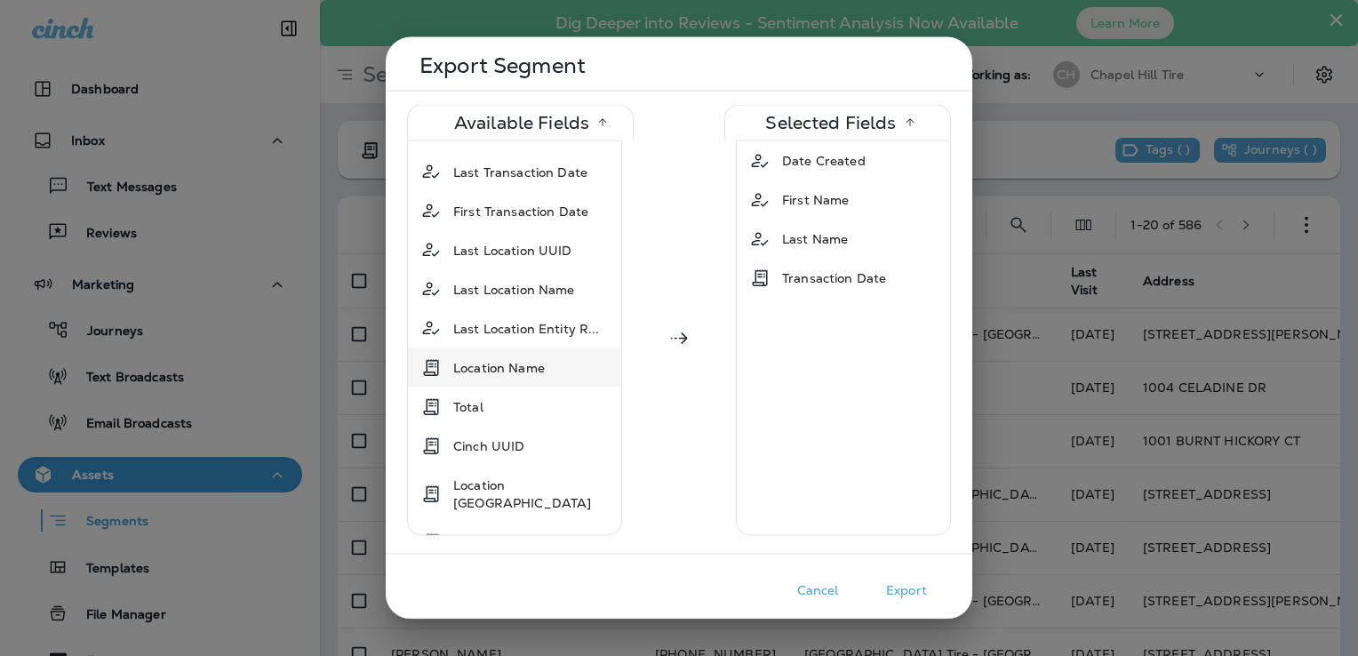
click at [528, 358] on span "Location Name" at bounding box center [499, 367] width 92 height 18
click at [528, 351] on div "Total" at bounding box center [515, 367] width 206 height 32
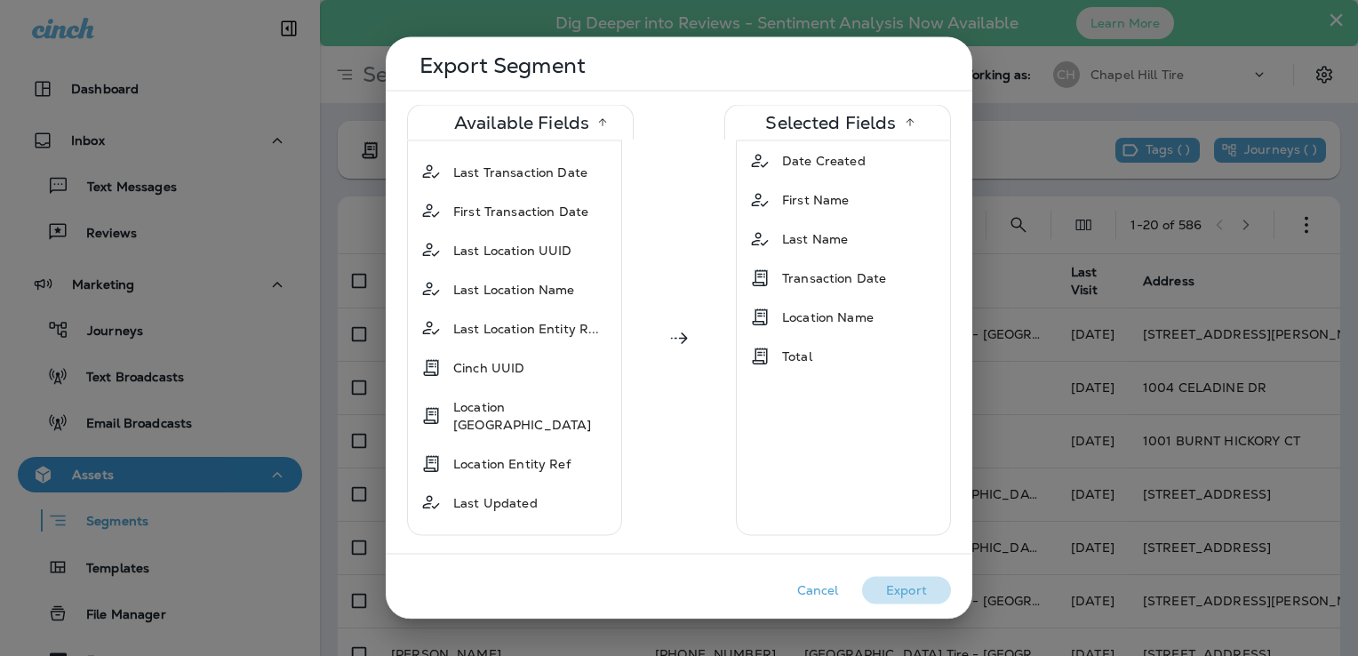
click at [900, 592] on button "Export" at bounding box center [906, 591] width 89 height 28
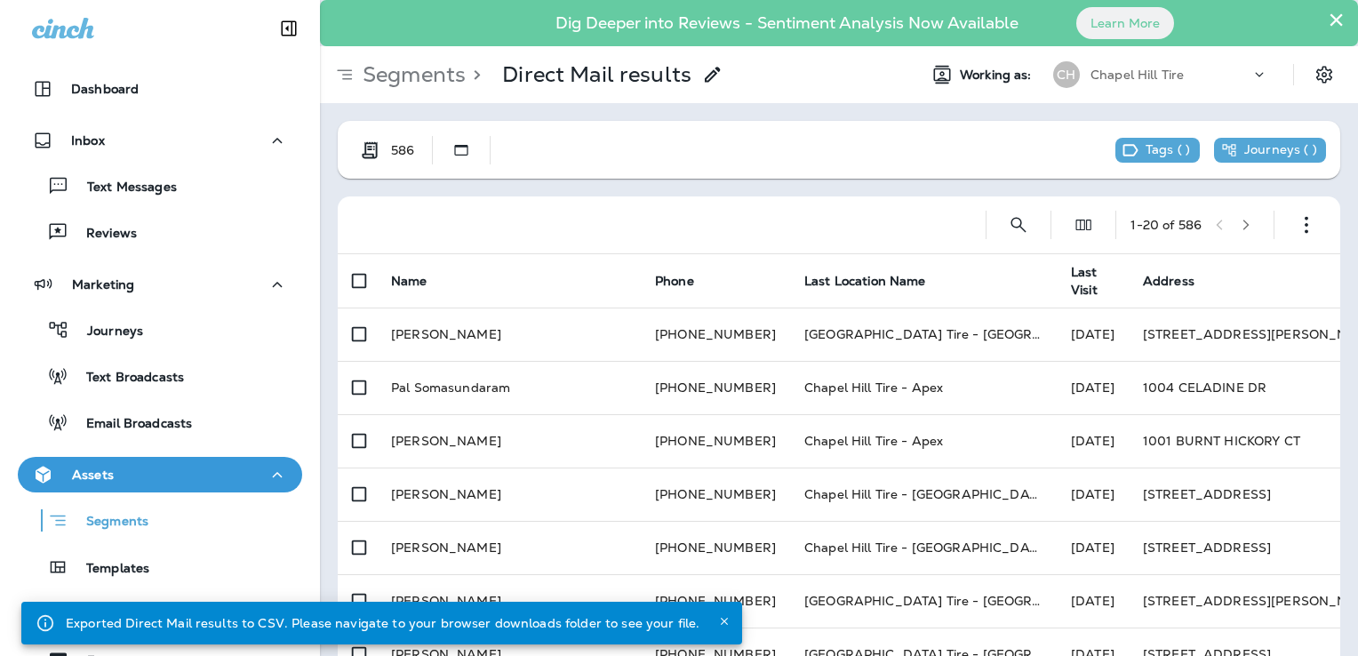
click at [708, 68] on icon at bounding box center [712, 74] width 21 height 21
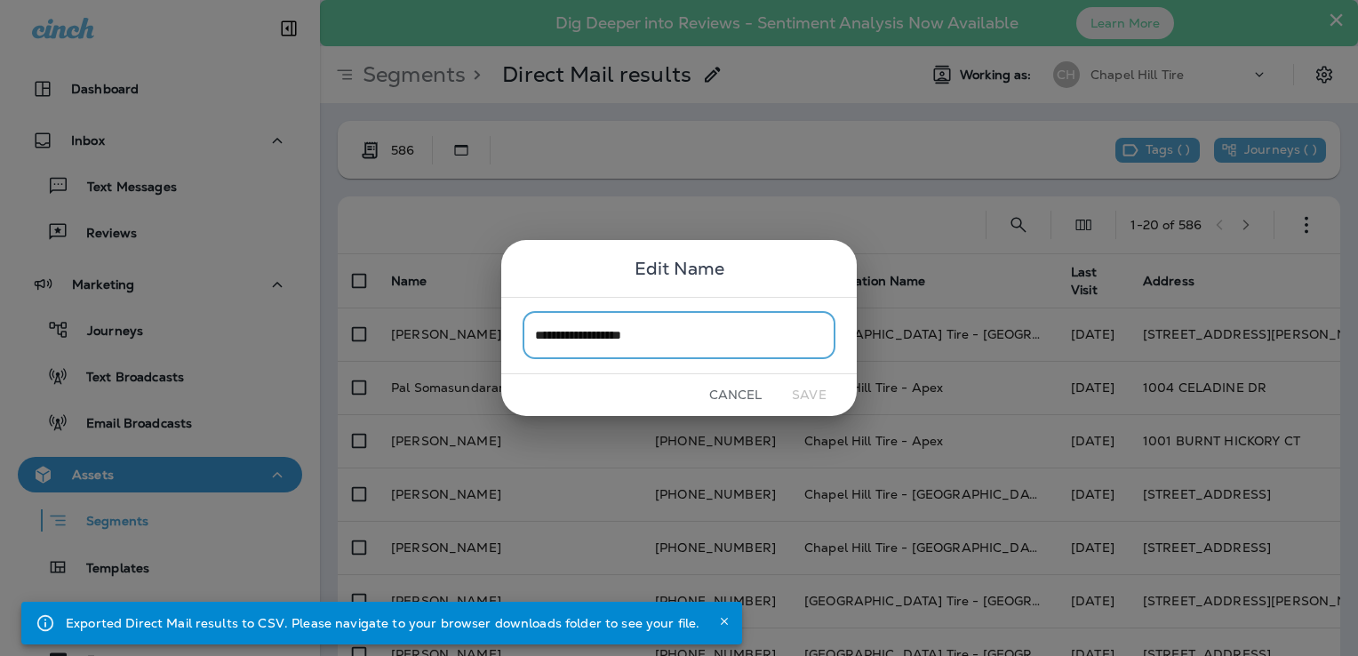
click at [650, 339] on input "**********" at bounding box center [679, 335] width 313 height 47
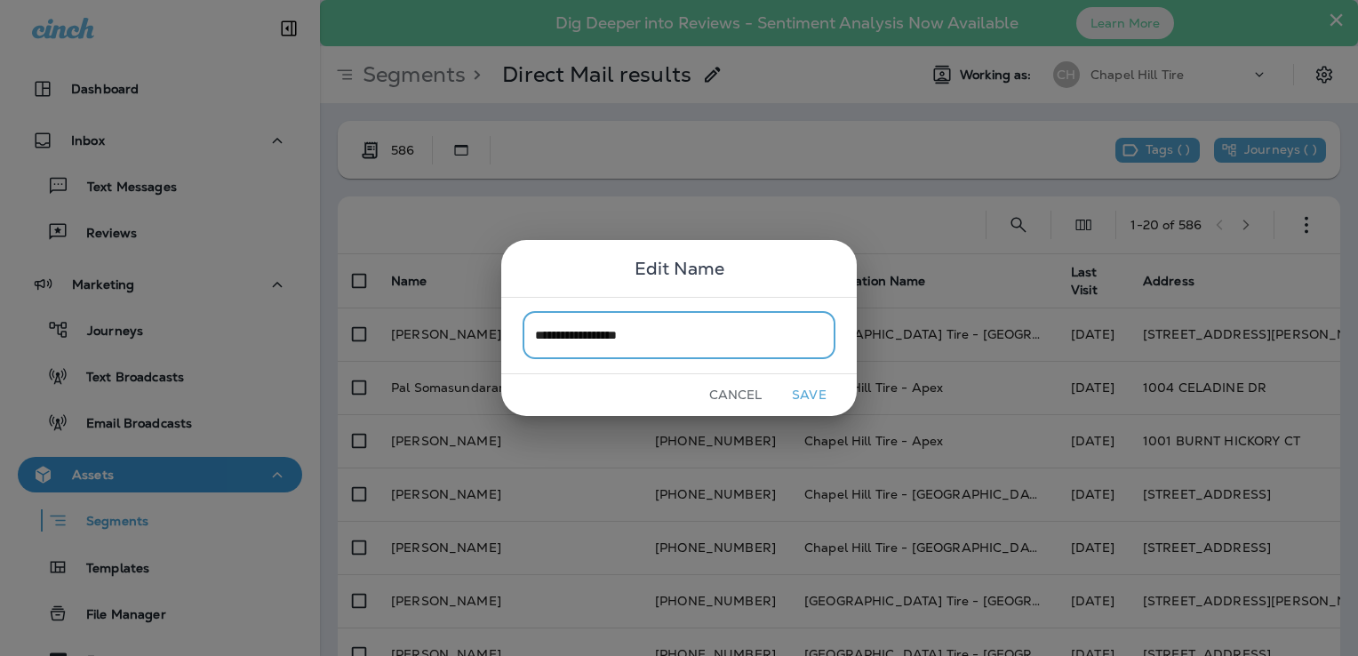
type input "**********"
click at [824, 395] on button "Save" at bounding box center [809, 395] width 67 height 28
